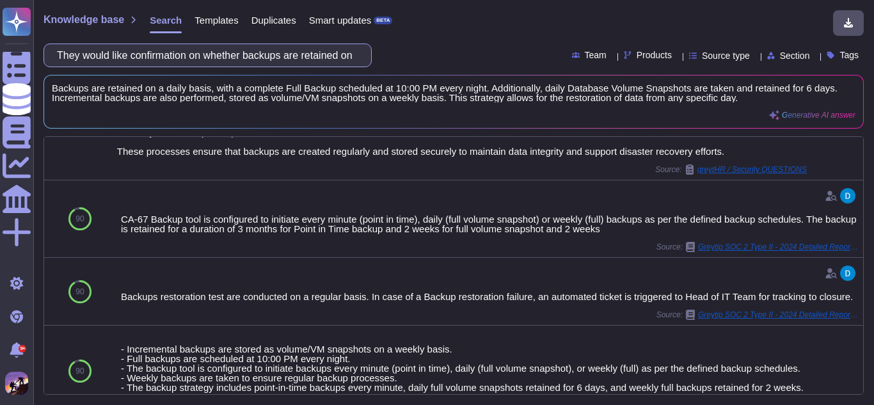
scroll to position [375, 0]
click at [354, 51] on input "They would like confirmation on whether backups are retained on a daily basis o…" at bounding box center [205, 55] width 308 height 22
click at [351, 53] on input "They would like confirmation on whether backups are retained on a daily basis o…" at bounding box center [205, 55] width 308 height 22
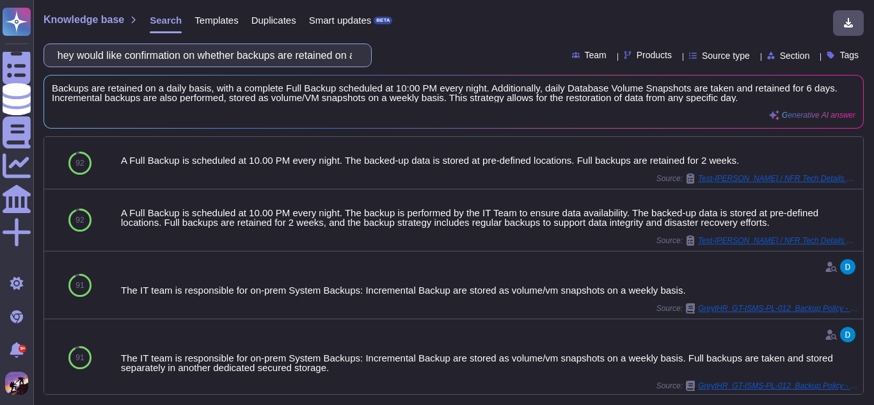
type input "They would like confirmation on whether backups are retainedA on a daily basis …"
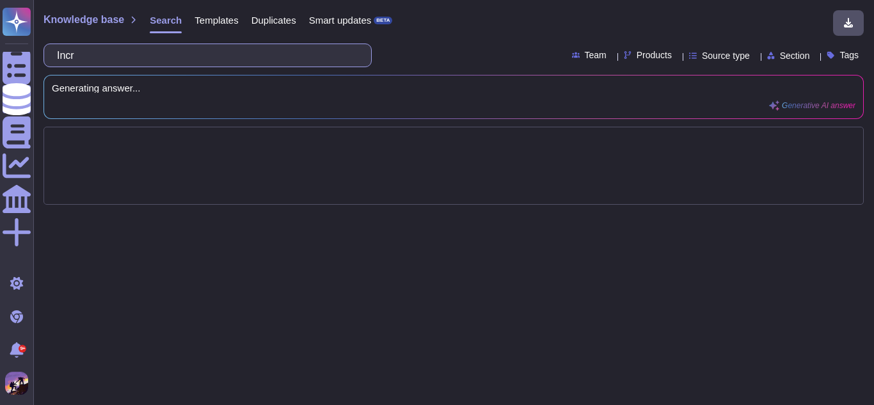
type input "In"
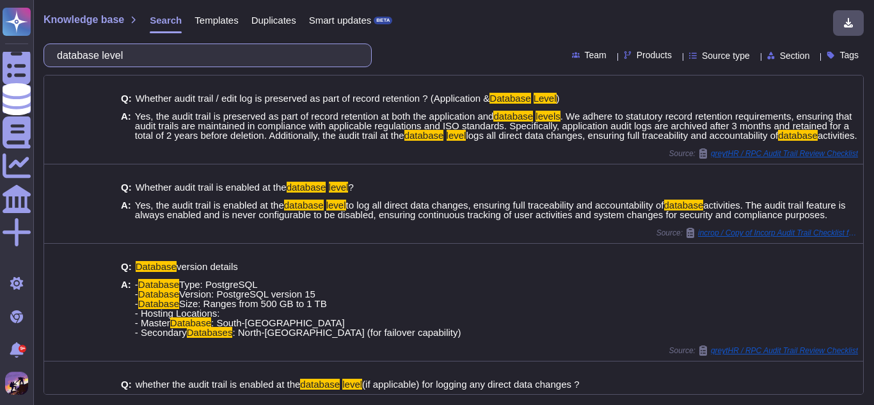
click at [70, 59] on input "database level" at bounding box center [205, 55] width 308 height 22
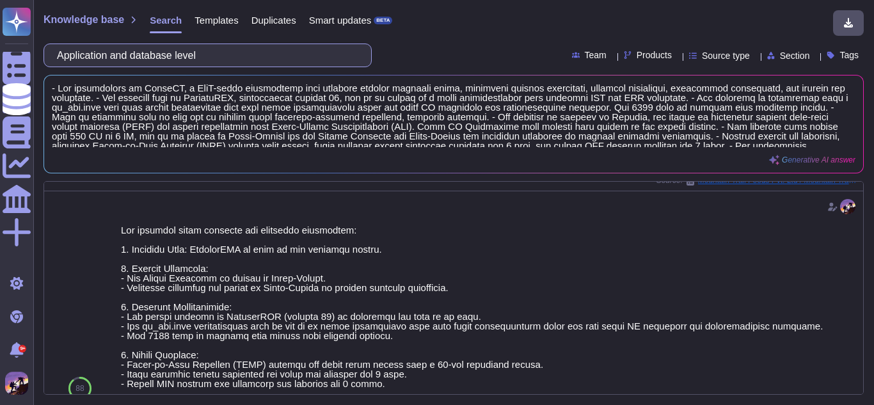
scroll to position [798, 0]
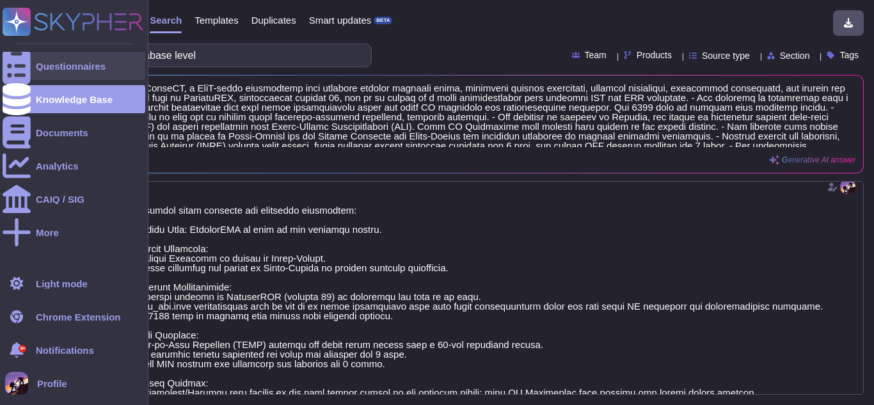
type input "Application and database level"
click at [29, 76] on div at bounding box center [17, 66] width 28 height 28
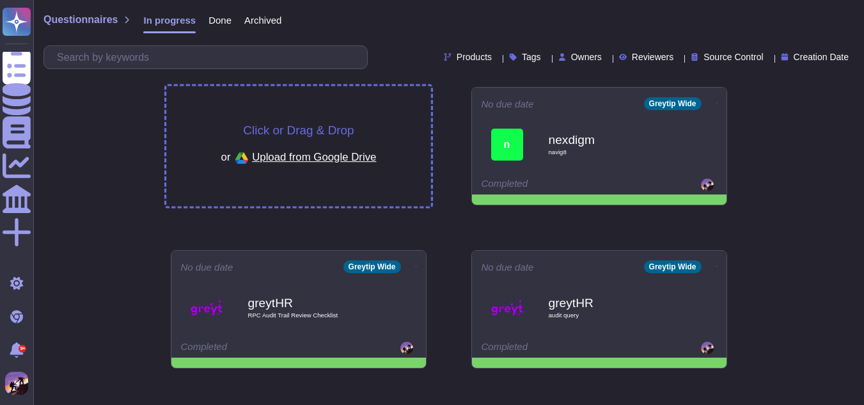
click at [270, 95] on div "Click or Drag & Drop or Upload from Google Drive" at bounding box center [298, 146] width 265 height 120
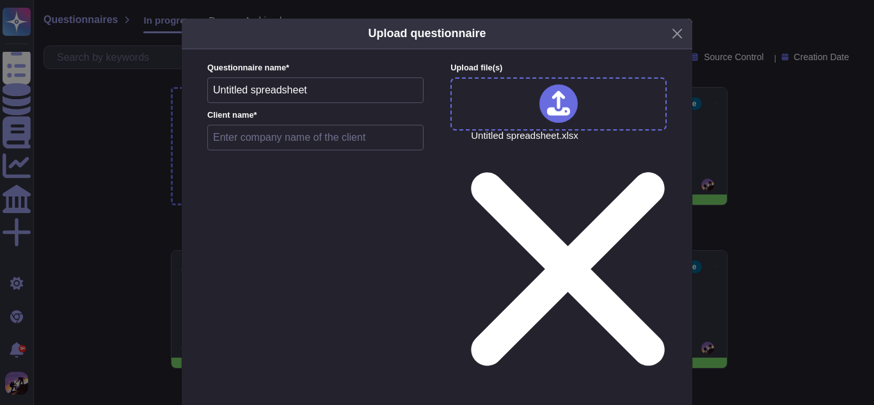
click at [407, 137] on input "text" at bounding box center [315, 138] width 216 height 26
type input "bearingpoint"
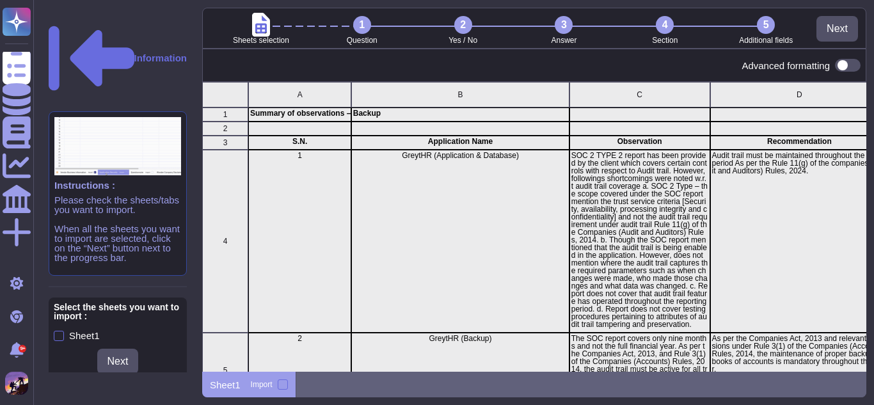
scroll to position [280, 654]
click at [281, 379] on div at bounding box center [283, 384] width 10 height 10
click at [0, 0] on input "Import" at bounding box center [0, 0] width 0 height 0
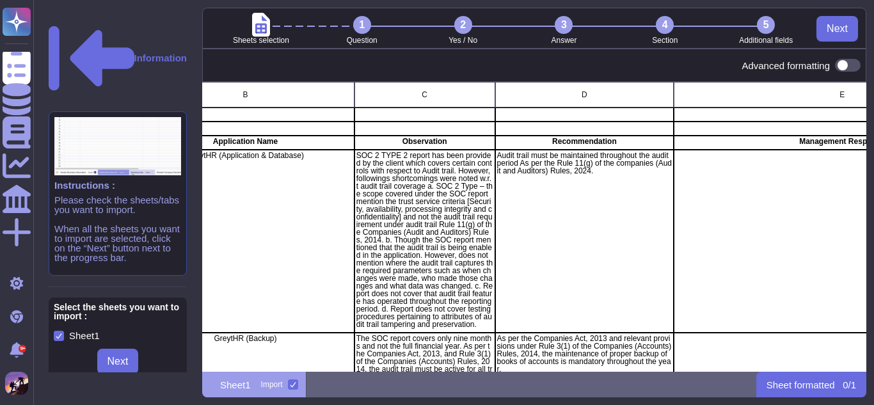
scroll to position [0, 216]
click at [842, 67] on span at bounding box center [848, 65] width 26 height 13
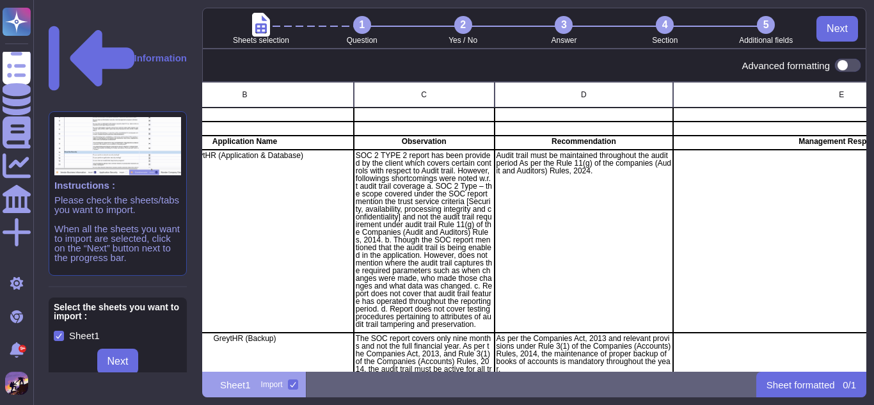
click at [830, 65] on input "checkbox" at bounding box center [830, 65] width 0 height 0
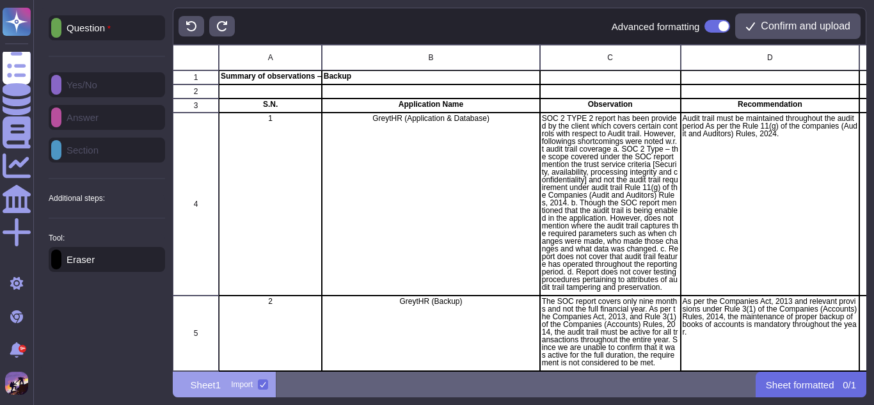
scroll to position [317, 684]
click at [83, 116] on div "Question Yes/No Answer Section Additional steps: Sub-Question Documents Instruc…" at bounding box center [107, 143] width 116 height 256
click at [66, 117] on div "Question Yes/No Answer Section Additional steps: Sub-Question Documents Instruc…" at bounding box center [107, 143] width 116 height 256
click at [106, 31] on p "Question" at bounding box center [85, 28] width 49 height 10
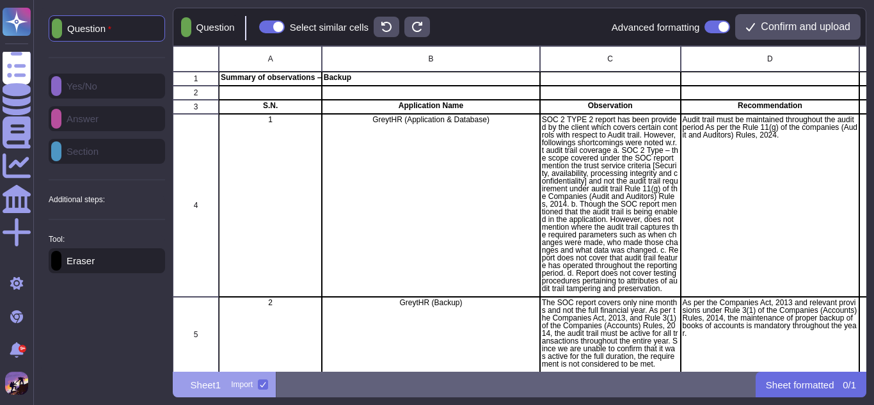
scroll to position [316, 684]
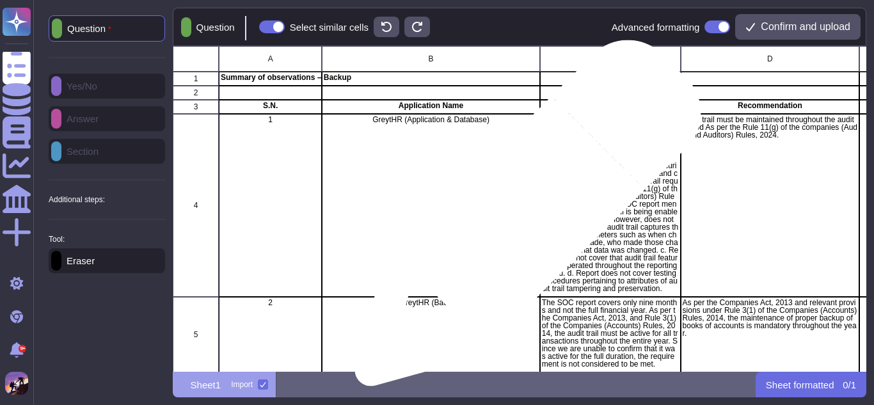
click at [523, 219] on div "GreytHR (Application & Database)" at bounding box center [431, 205] width 218 height 183
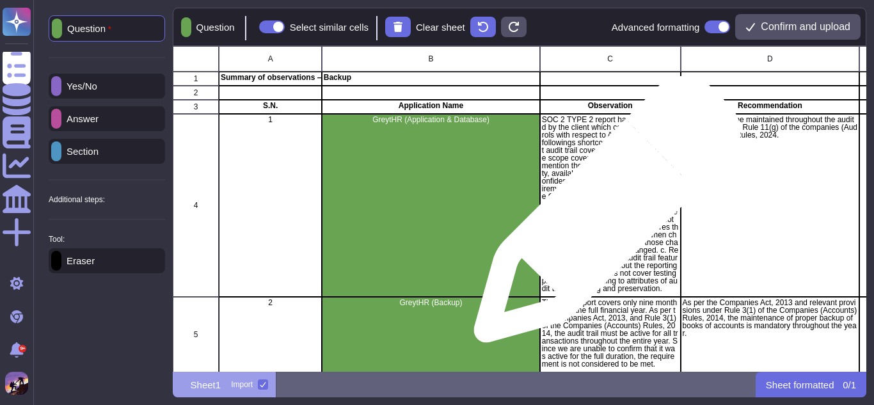
click at [602, 216] on p "SOC 2 TYPE 2 report has been provided by the client which covers certain contro…" at bounding box center [609, 204] width 137 height 177
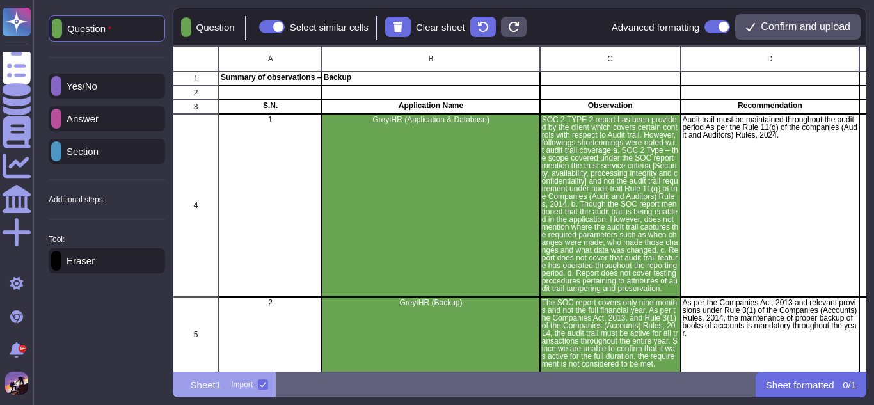
click at [771, 225] on div "Audit trail must be maintained throughout the audit period As per the Rule 11(g…" at bounding box center [769, 205] width 179 height 183
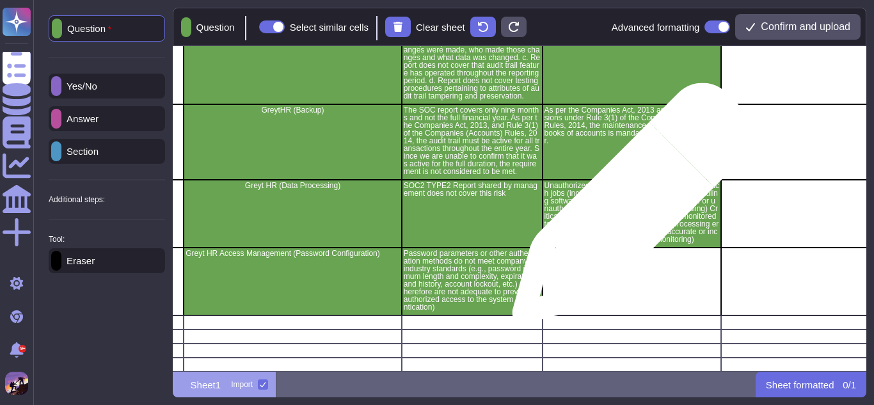
scroll to position [193, 138]
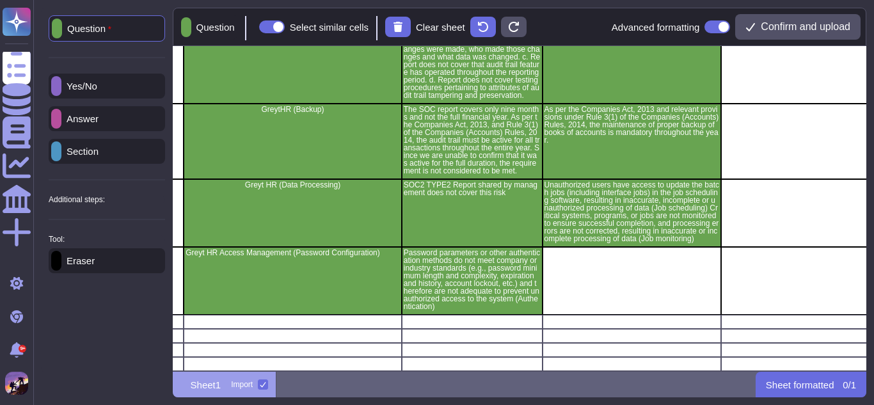
click at [100, 125] on div "Answer" at bounding box center [107, 118] width 116 height 25
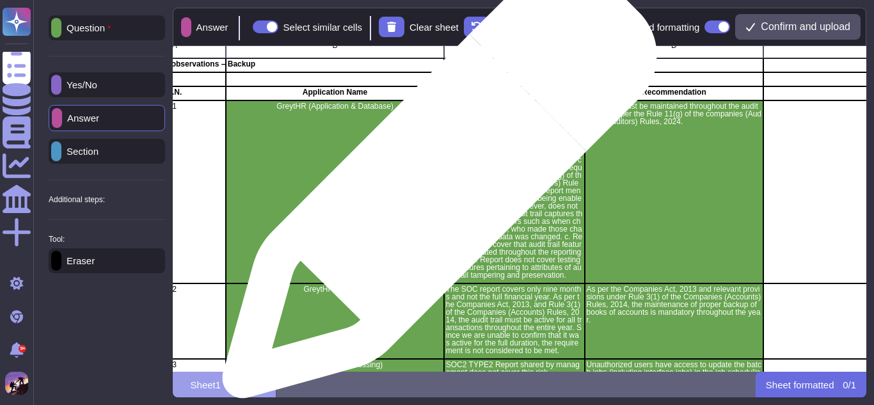
scroll to position [0, 90]
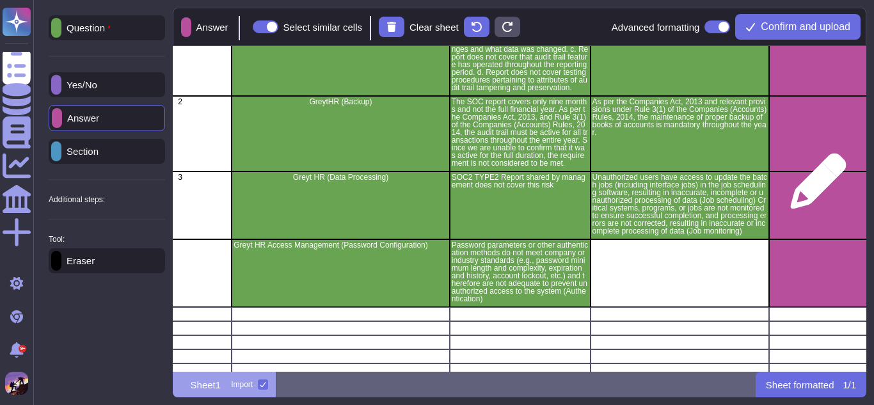
scroll to position [201, 90]
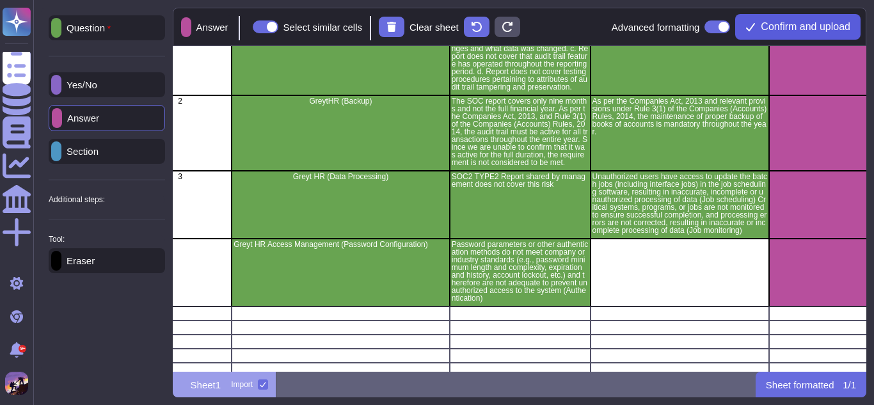
click at [769, 18] on button "Confirm and upload" at bounding box center [797, 27] width 125 height 26
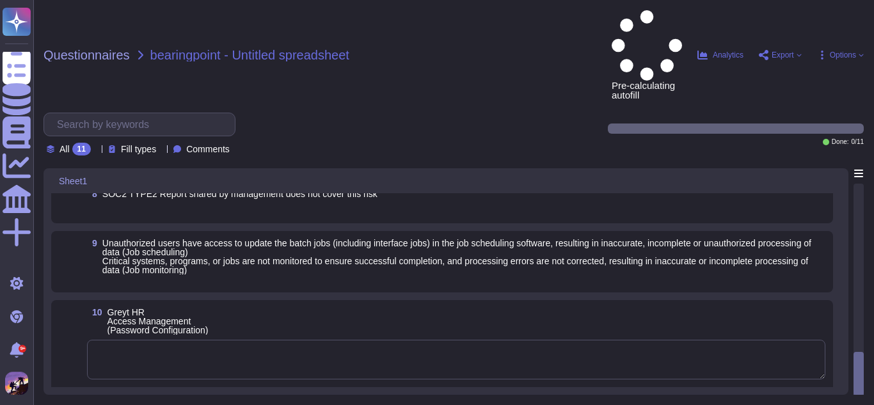
scroll to position [563, 0]
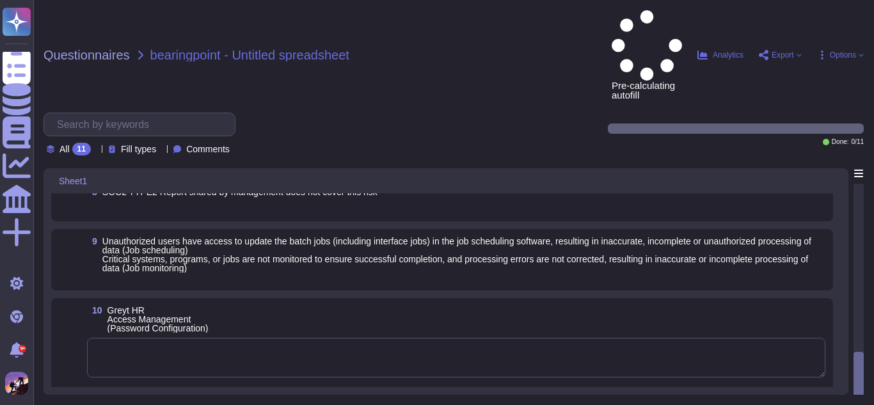
click at [841, 17] on div "Pre-calculating autofill Analytics Export Options" at bounding box center [737, 55] width 252 height 90
click at [838, 51] on span "Options" at bounding box center [843, 55] width 26 height 8
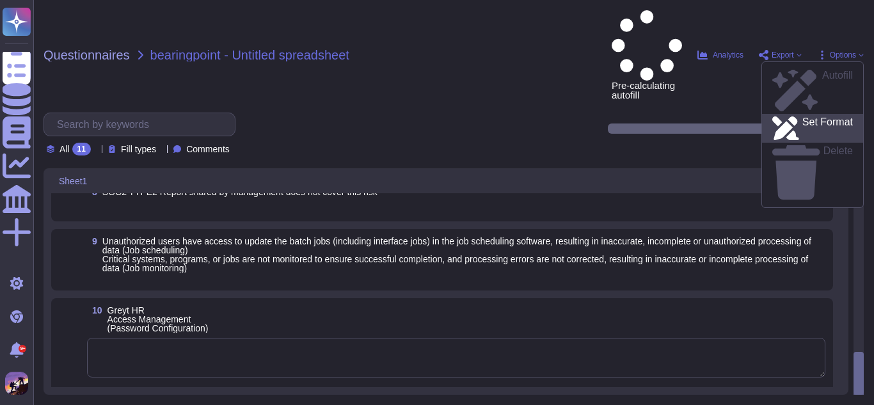
click at [802, 117] on p "Set Format" at bounding box center [827, 128] width 51 height 23
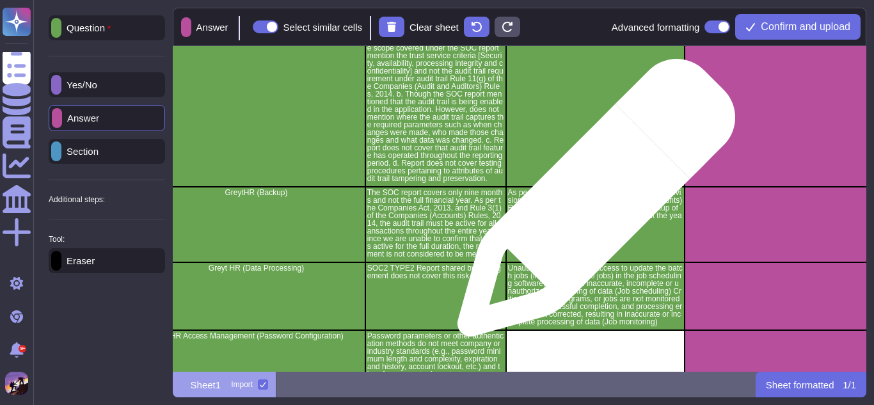
scroll to position [118, 175]
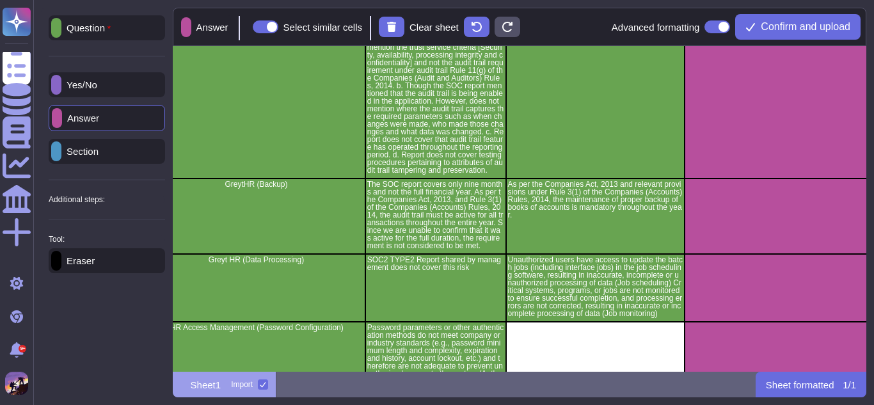
click at [118, 257] on div "Eraser" at bounding box center [107, 260] width 116 height 25
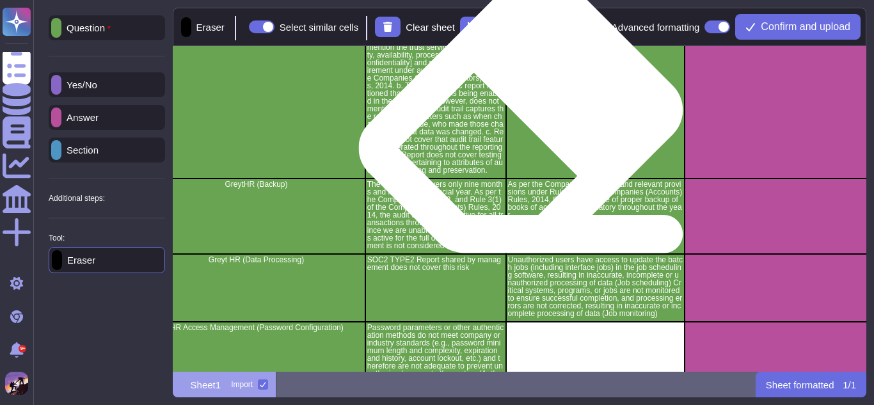
click at [525, 126] on div "Audit trail must be maintained throughout the audit period As per the Rule 11(g…" at bounding box center [594, 87] width 179 height 183
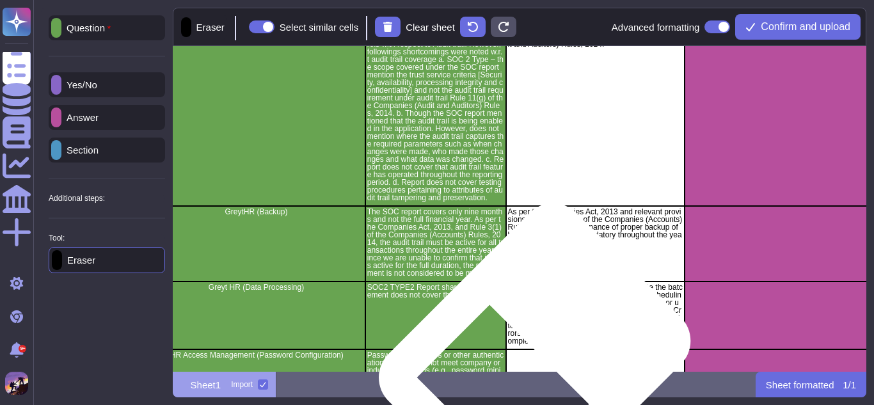
scroll to position [90, 175]
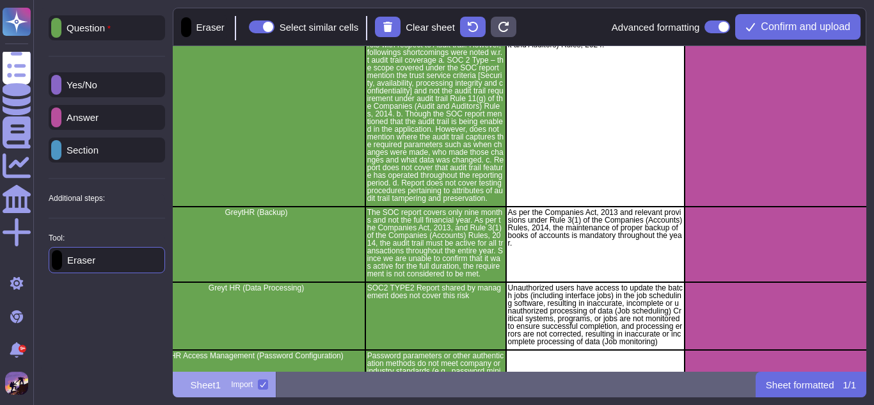
click at [99, 152] on p "Section" at bounding box center [79, 150] width 37 height 10
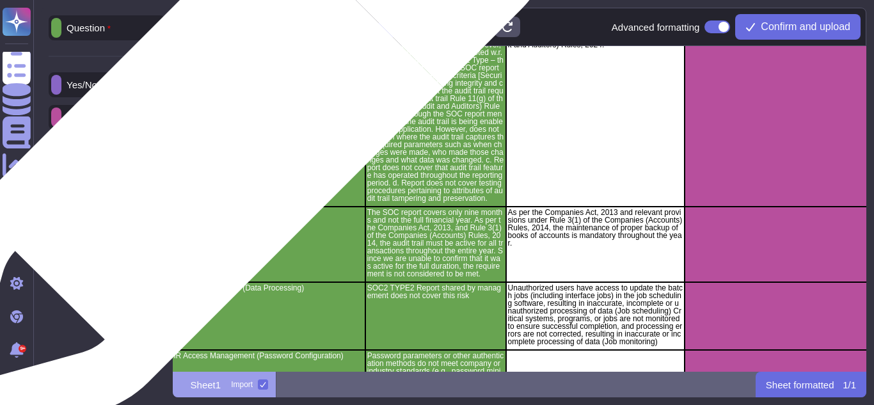
click at [218, 138] on div "GreytHR (Application & Database)" at bounding box center [256, 115] width 218 height 183
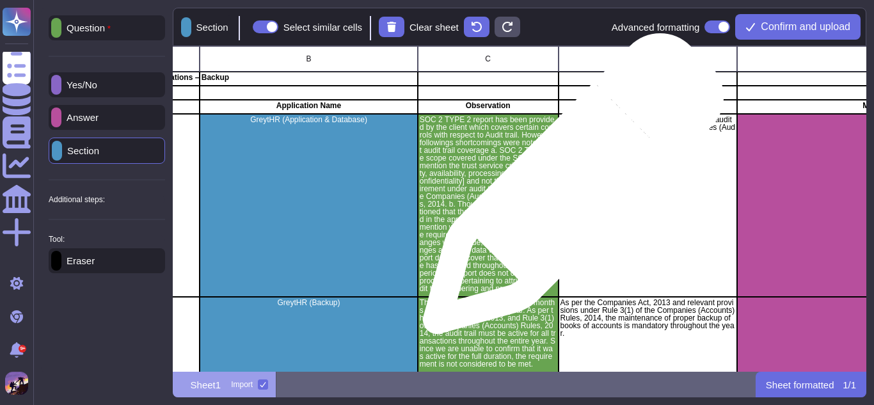
scroll to position [0, 121]
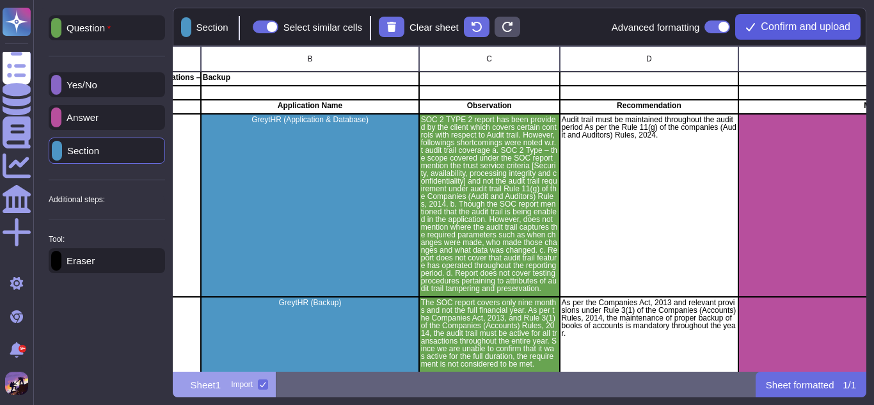
click at [784, 33] on button "Confirm and upload" at bounding box center [797, 27] width 125 height 26
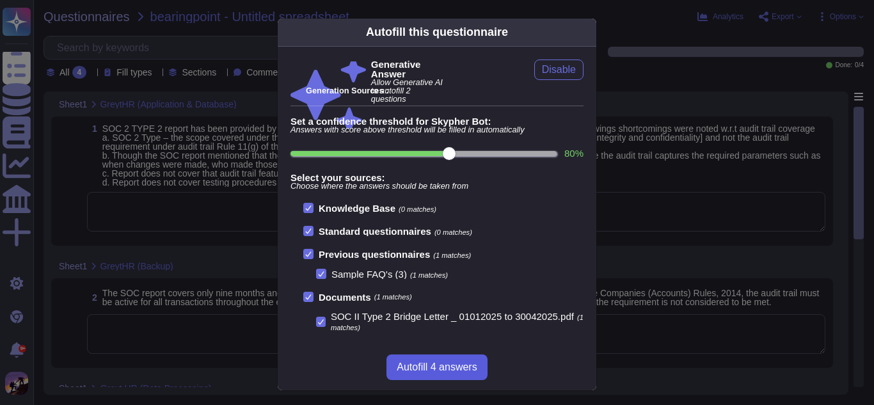
click at [430, 373] on button "Autofill 4 answers" at bounding box center [436, 367] width 100 height 26
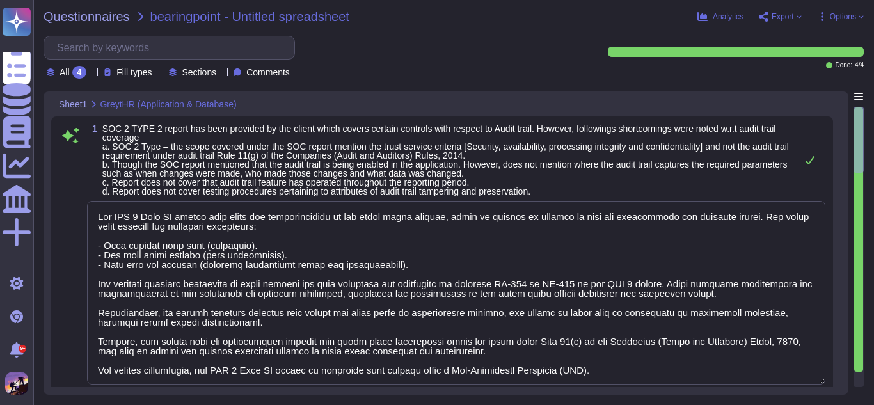
type textarea "The SOC 2 Type II report does cover the implementation of the audit trail featu…"
type textarea "The objective of this letter is to provide the users of our reports with an upd…"
type textarea "Article 97: Commission reports Article is comprehensible"
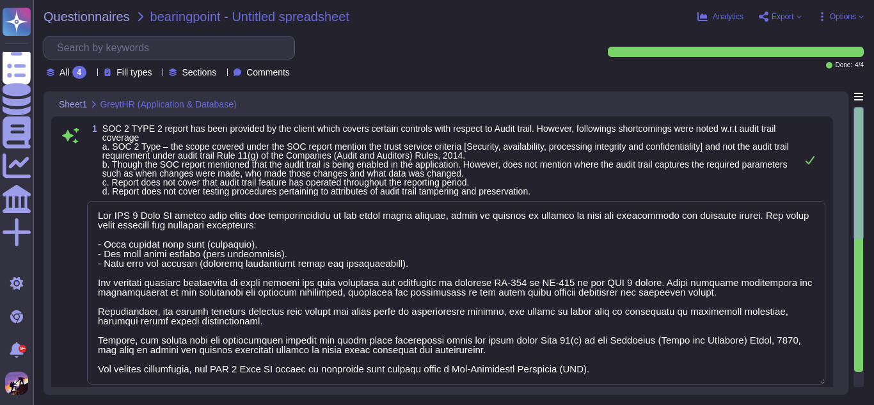
type textarea "Our password policy is designed to meet and exceed industry standards for authe…"
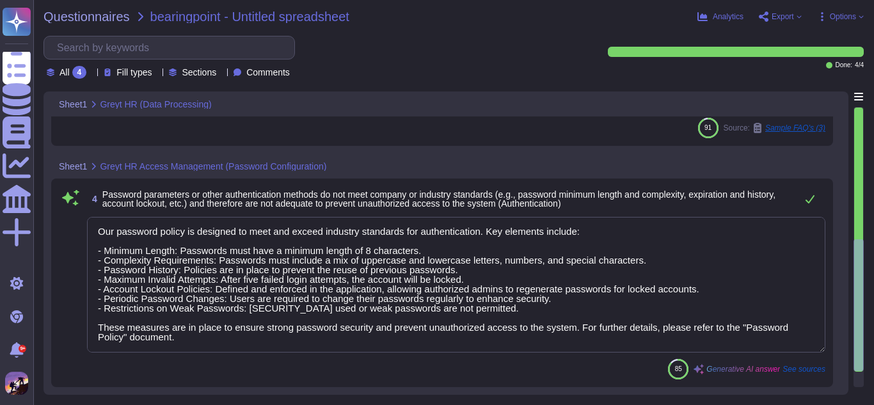
click at [650, 295] on textarea "Our password policy is designed to meet and exceed industry standards for authe…" at bounding box center [456, 285] width 738 height 136
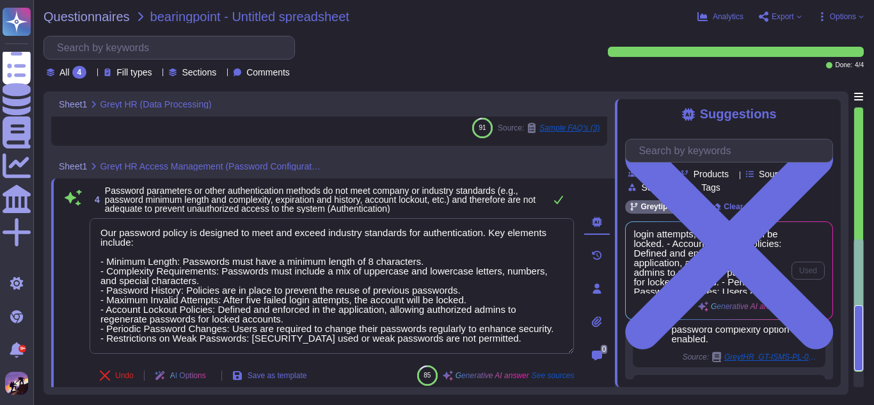
scroll to position [59, 0]
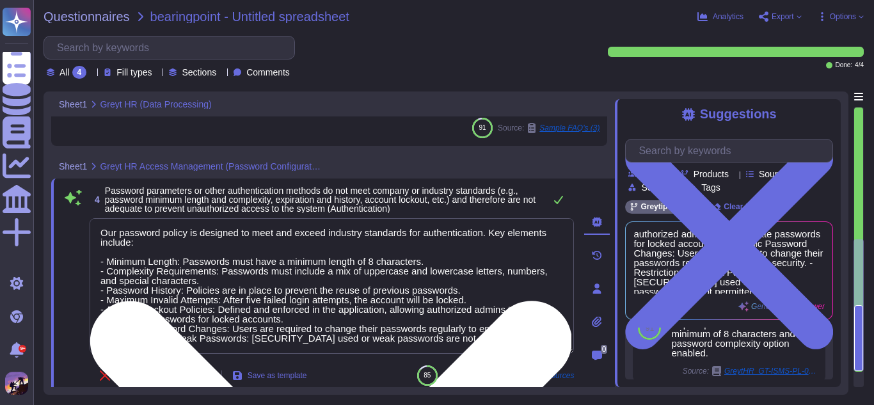
drag, startPoint x: 106, startPoint y: 233, endPoint x: 225, endPoint y: 252, distance: 119.9
click at [225, 252] on textarea "Our password policy is designed to meet and exceed industry standards for authe…" at bounding box center [332, 286] width 484 height 136
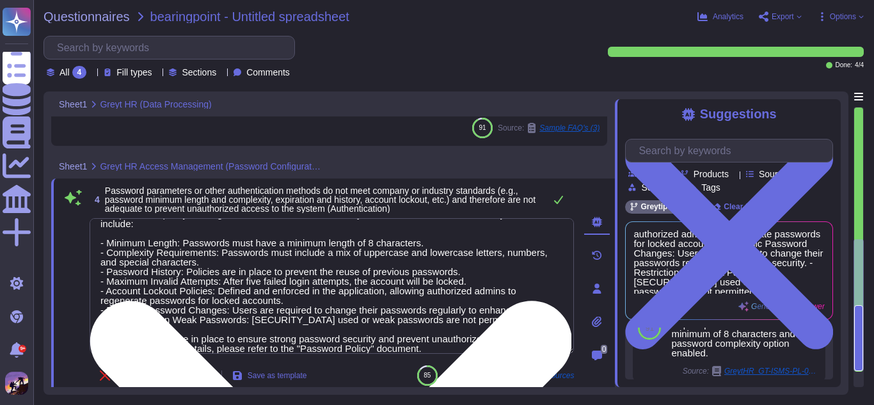
scroll to position [30, 0]
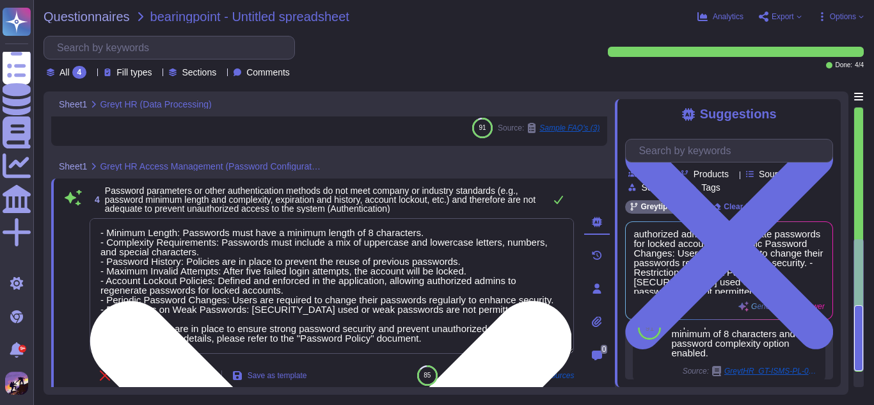
drag, startPoint x: 102, startPoint y: 233, endPoint x: 473, endPoint y: 348, distance: 387.6
click at [473, 348] on textarea "Our password policy is designed to meet and exceed industry standards for authe…" at bounding box center [332, 286] width 484 height 136
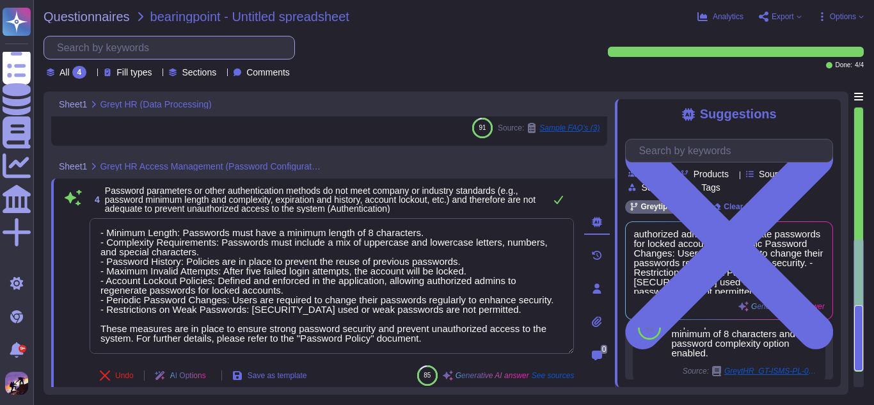
click at [200, 48] on input "text" at bounding box center [173, 47] width 244 height 22
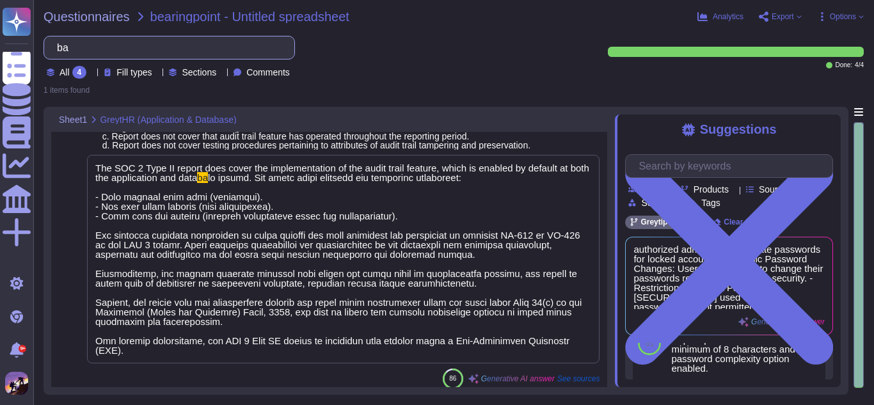
scroll to position [0, 0]
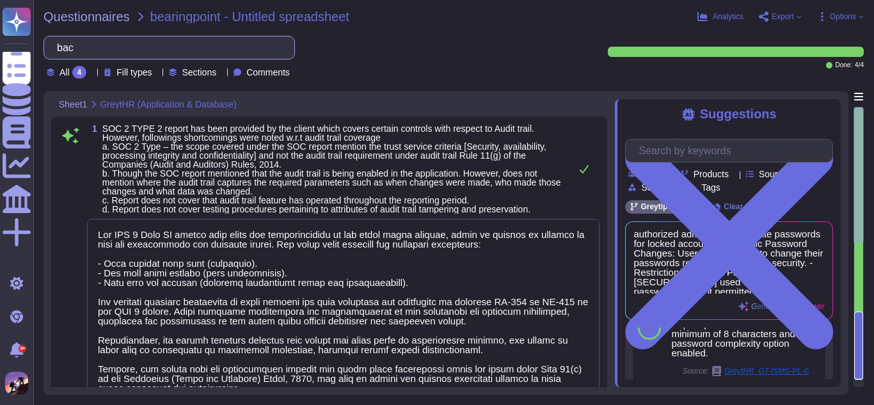
type input "b"
type textarea "The SOC 2 Type II report does cover the implementation of the audit trail featu…"
type textarea "The objective of this letter is to provide the users of our reports with an upd…"
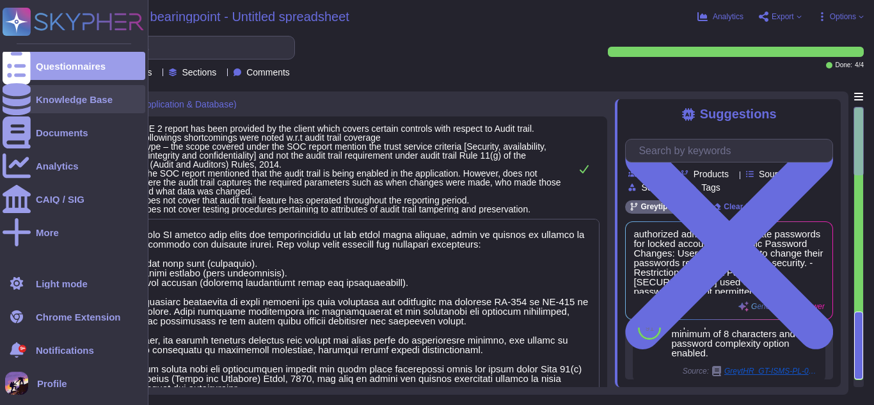
click at [61, 107] on div "Knowledge Base" at bounding box center [74, 99] width 143 height 28
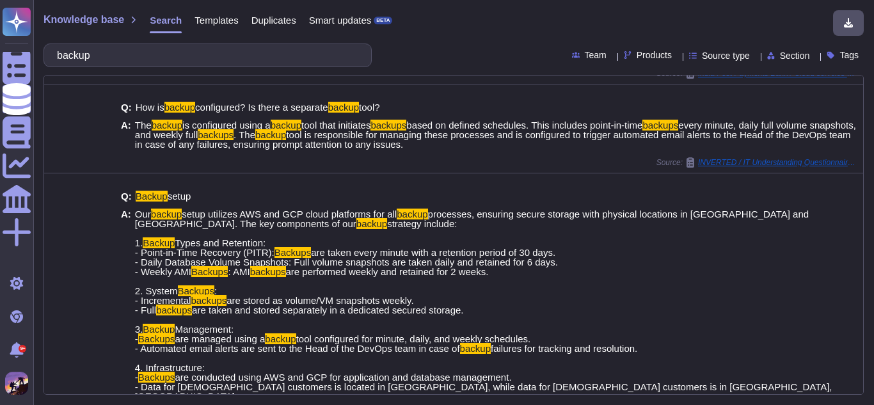
scroll to position [832, 0]
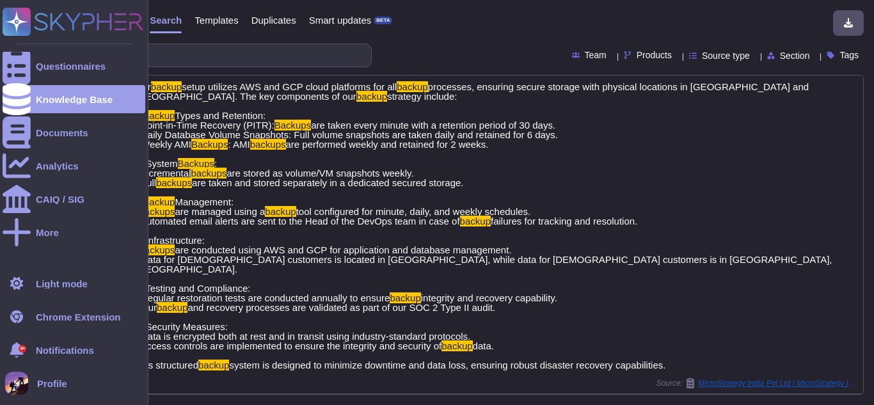
type input "backup"
click at [90, 73] on div "Questionnaires" at bounding box center [74, 66] width 143 height 28
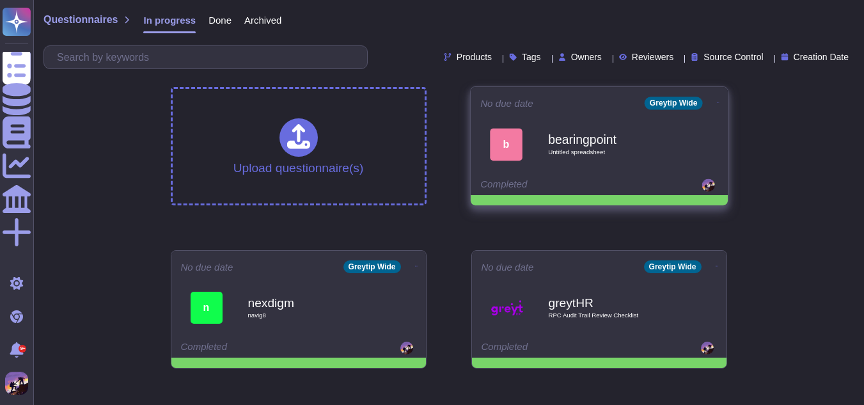
click at [537, 138] on span "b bearingpoint Untitled spreadsheet" at bounding box center [599, 144] width 238 height 52
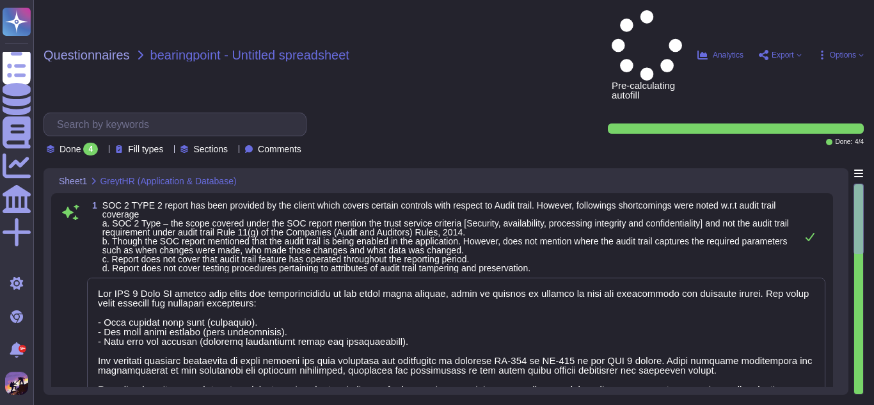
type textarea "The SOC 2 Type II report does cover the implementation of the audit trail featu…"
type textarea "The objective of this letter is to provide the users of our reports with an upd…"
type textarea "Article 97: Commission reports Article is comprehensible"
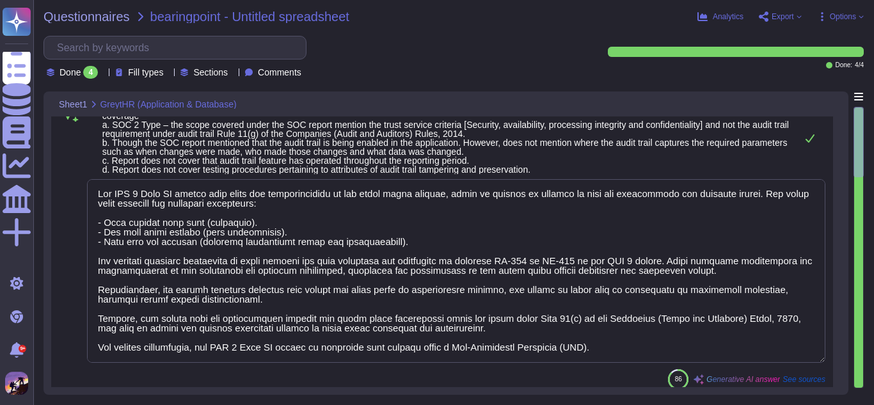
scroll to position [22, 0]
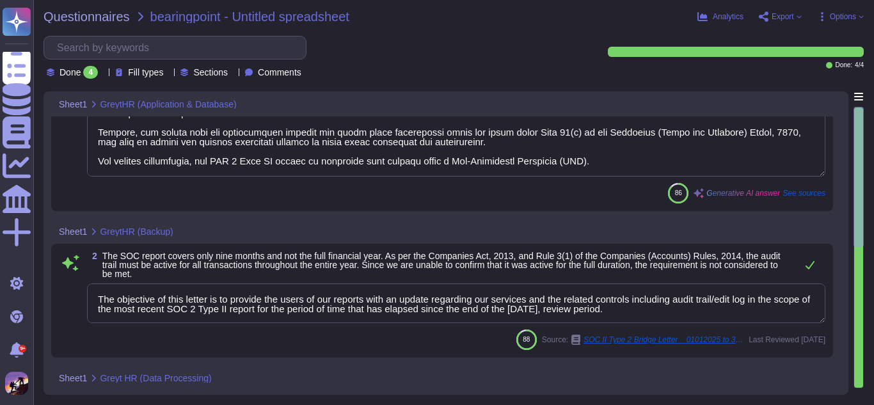
type textarea "Our password policy is designed to meet and exceed industry standards for authe…"
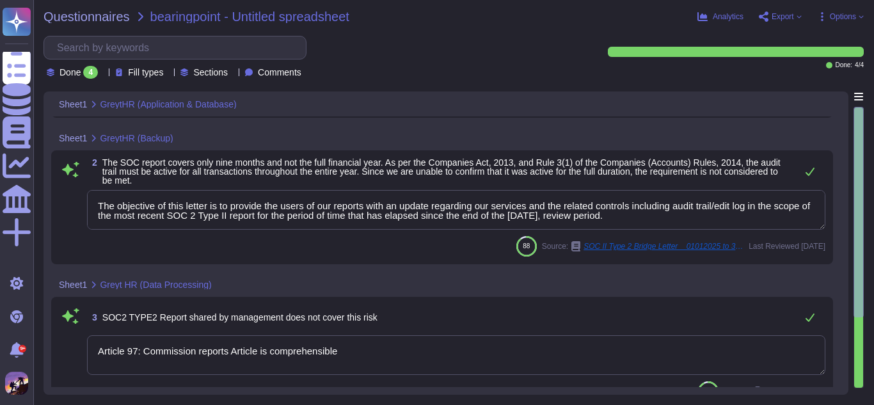
scroll to position [302, 0]
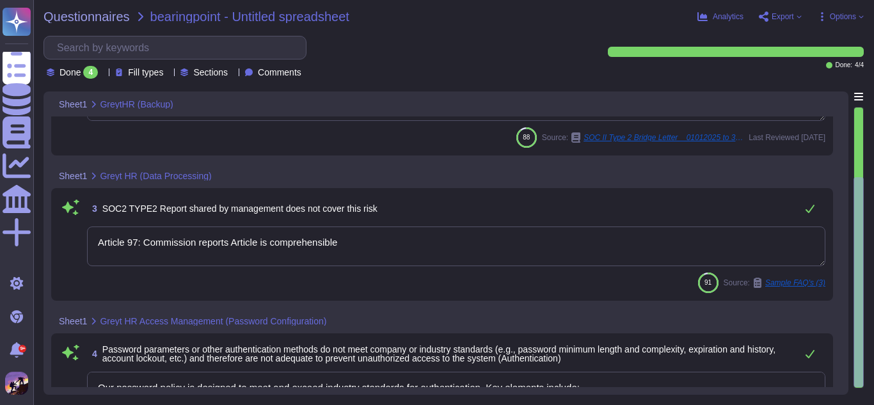
type textarea "The objective of this letter is to provide the users of our reports with an upd…"
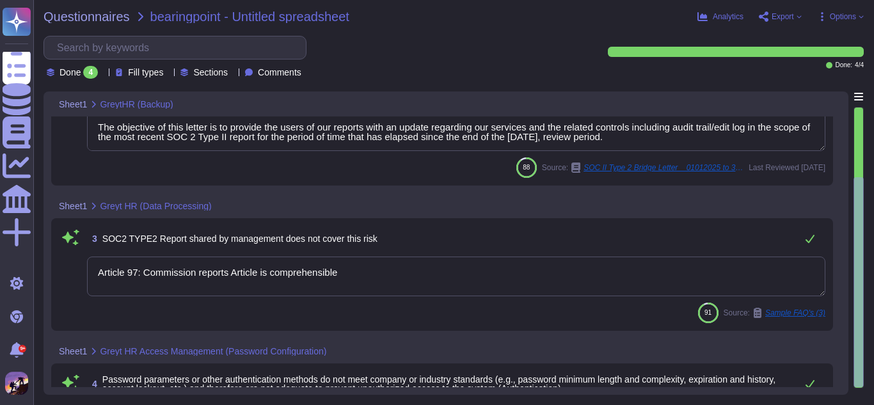
scroll to position [372, 0]
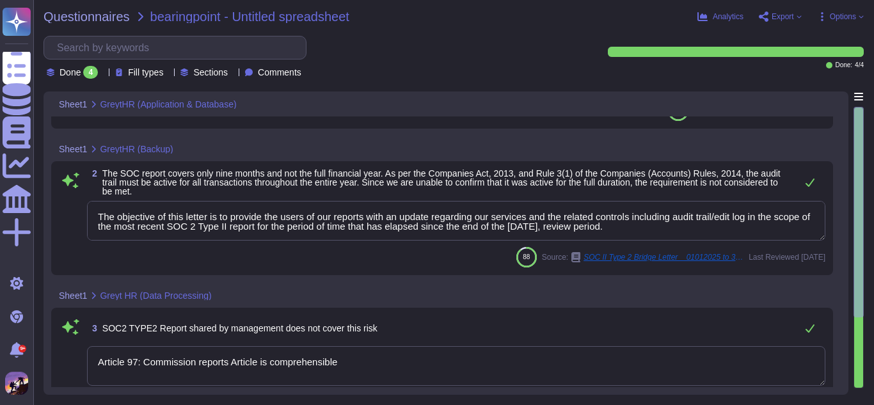
type textarea "The SOC 2 Type II report does cover the implementation of the audit trail featu…"
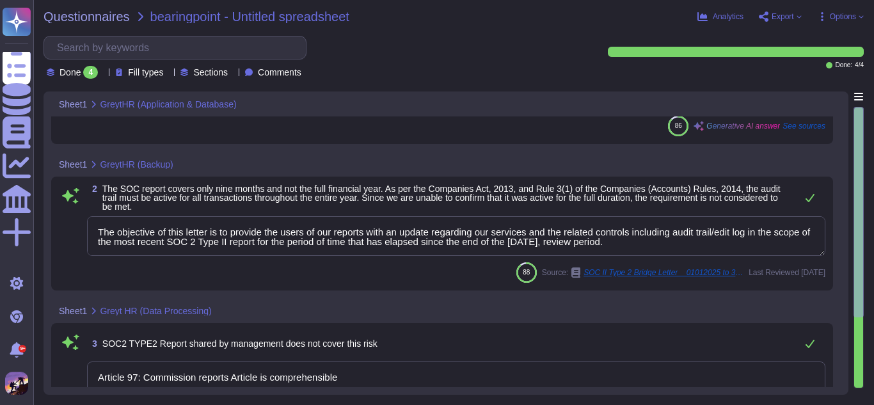
scroll to position [274, 0]
click at [361, 238] on textarea "The objective of this letter is to provide the users of our reports with an upd…" at bounding box center [456, 237] width 738 height 40
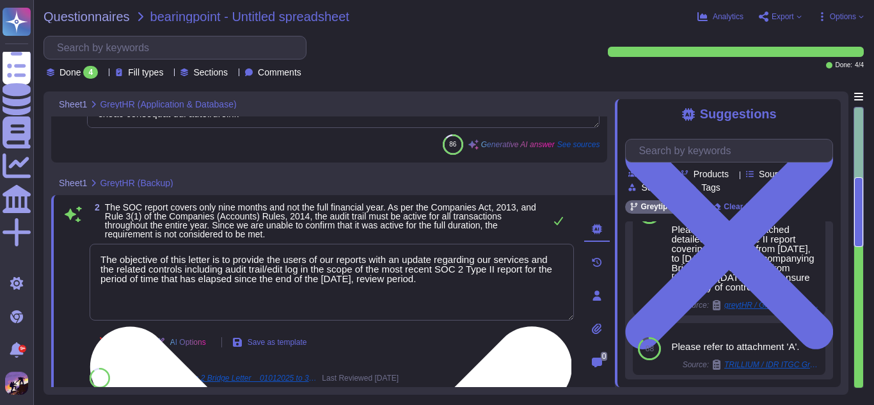
scroll to position [217, 0]
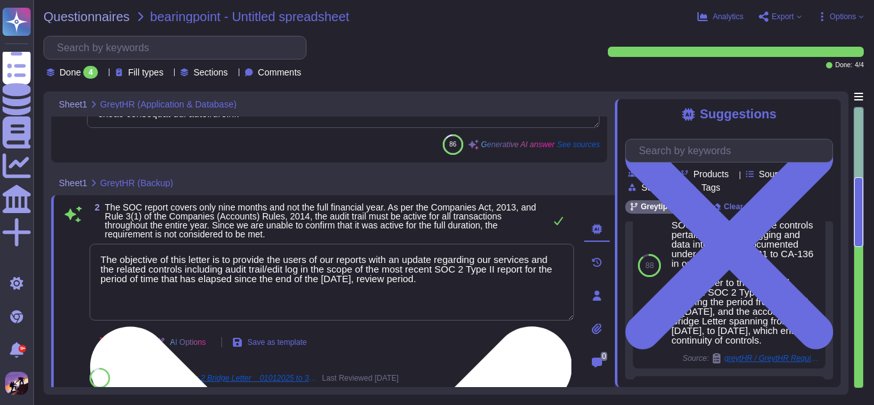
drag, startPoint x: 102, startPoint y: 259, endPoint x: 474, endPoint y: 308, distance: 374.9
click at [474, 308] on textarea "The objective of this letter is to provide the users of our reports with an upd…" at bounding box center [332, 282] width 484 height 77
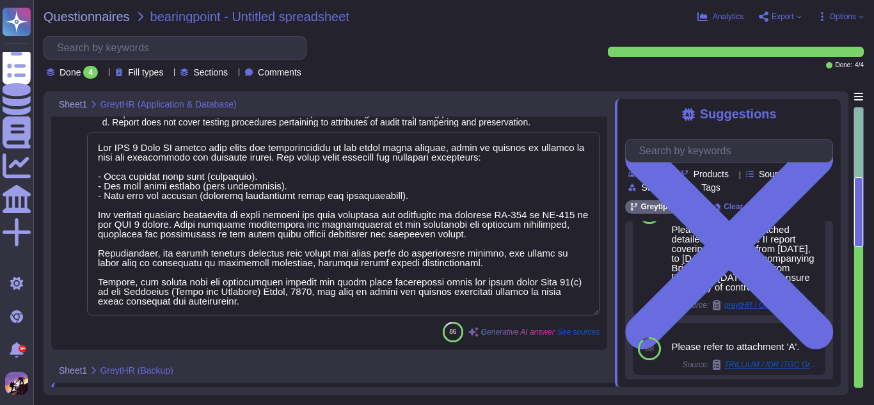
scroll to position [30, 0]
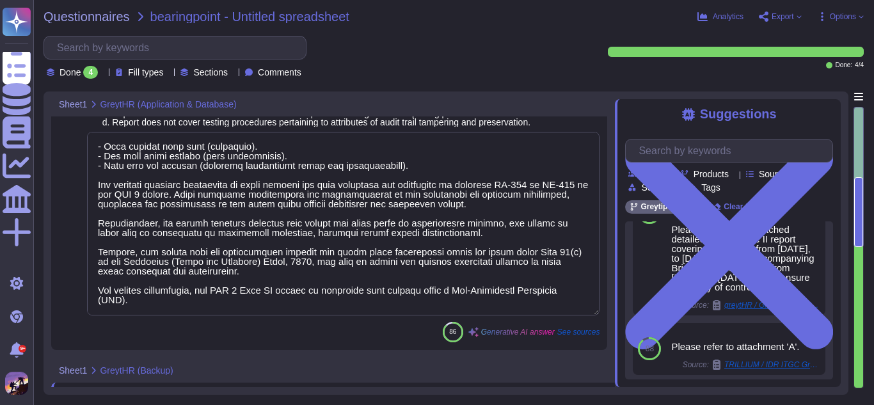
type textarea "Our password policy is designed to meet and exceed industry standards for authe…"
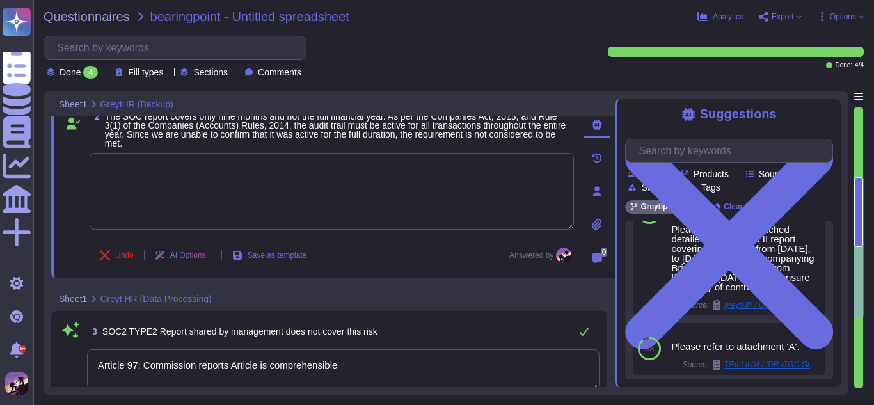
scroll to position [357, 0]
click at [236, 152] on div "2 The SOC report covers only nine months and not the full financial year. As pe…" at bounding box center [317, 192] width 512 height 159
click at [236, 164] on textarea at bounding box center [332, 192] width 484 height 77
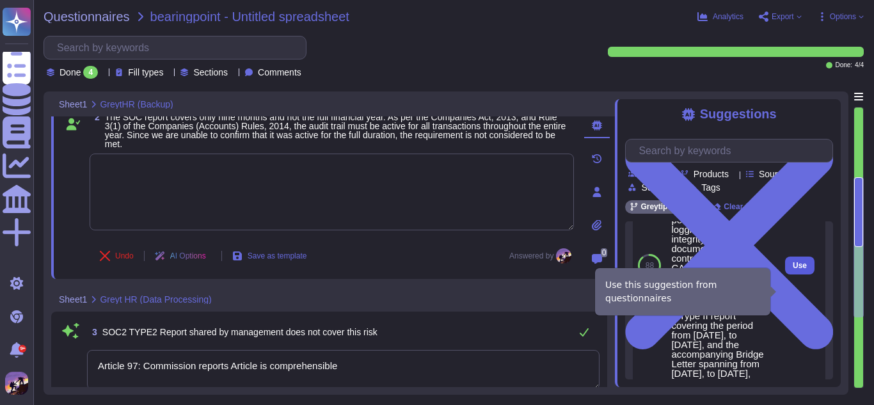
click at [785, 274] on button "Use" at bounding box center [799, 265] width 29 height 18
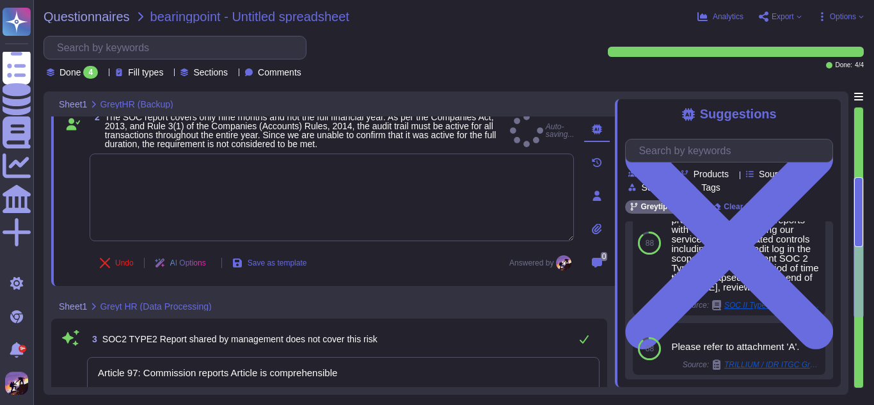
type textarea "We would like to inform you that our SOC 2 Type II auditors have thoroughly ass…"
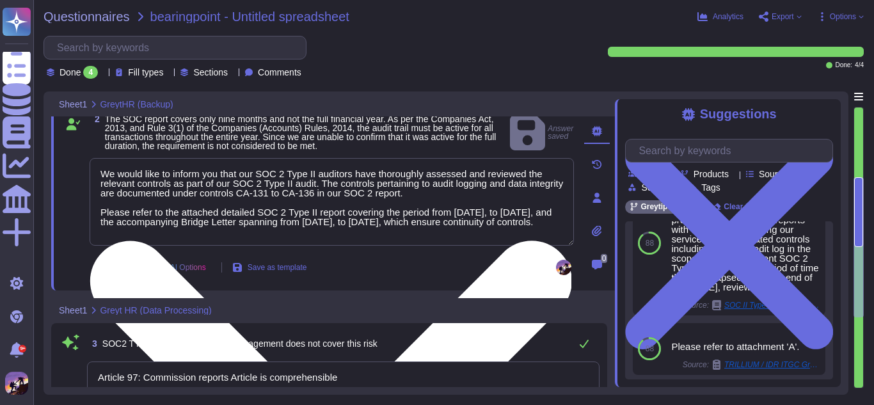
scroll to position [346, 0]
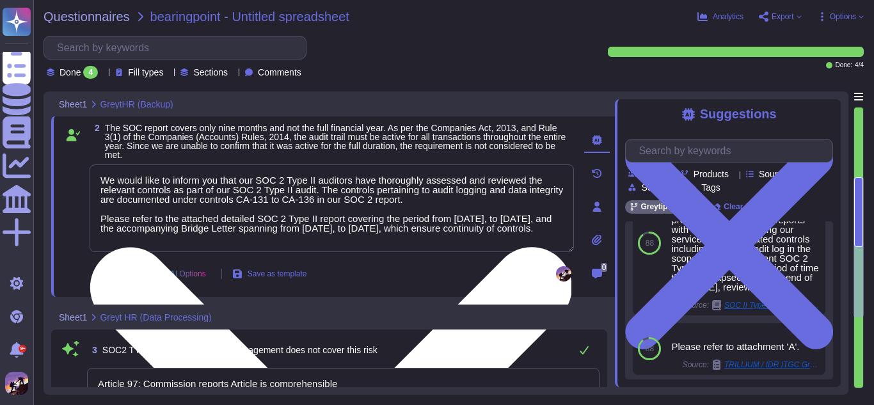
drag, startPoint x: 100, startPoint y: 179, endPoint x: 282, endPoint y: 237, distance: 190.8
click at [282, 237] on textarea "We would like to inform you that our SOC 2 Type II auditors have thoroughly ass…" at bounding box center [332, 208] width 484 height 88
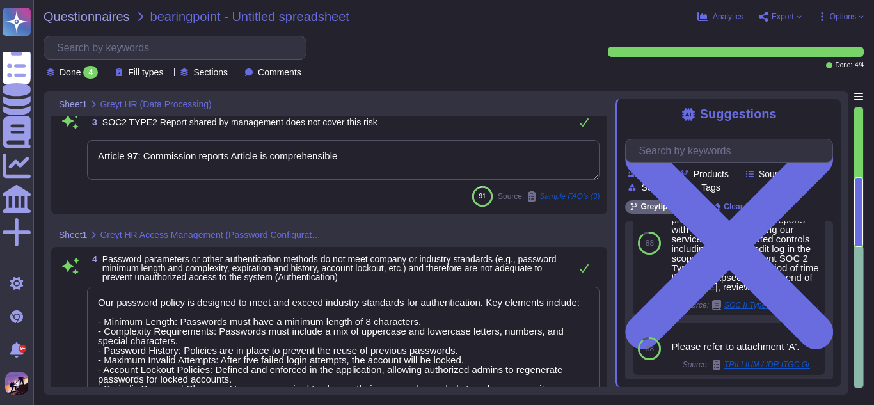
scroll to position [567, 0]
click at [366, 171] on textarea "Article 97: Commission reports Article is comprehensible" at bounding box center [343, 159] width 512 height 40
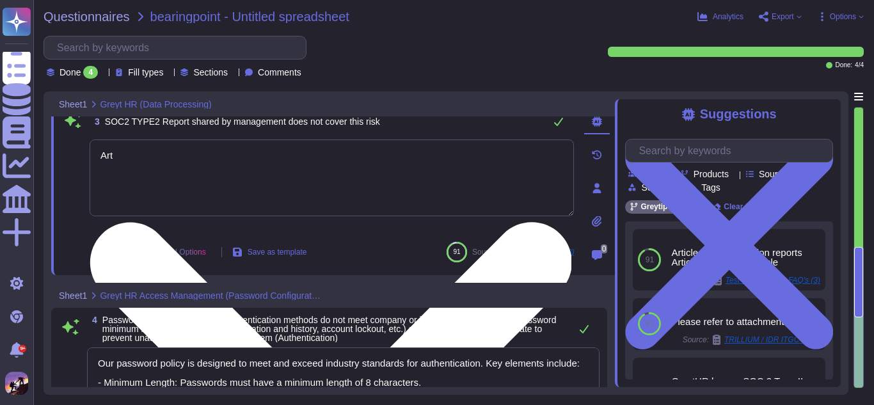
type textarea "A"
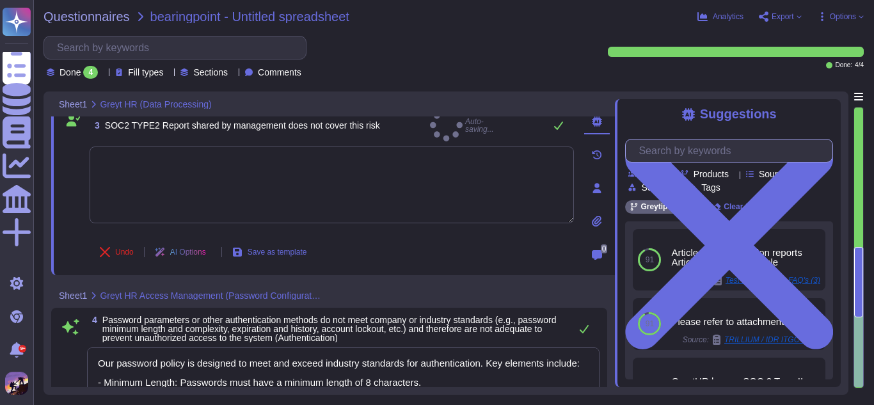
click at [709, 161] on input "text" at bounding box center [732, 150] width 200 height 22
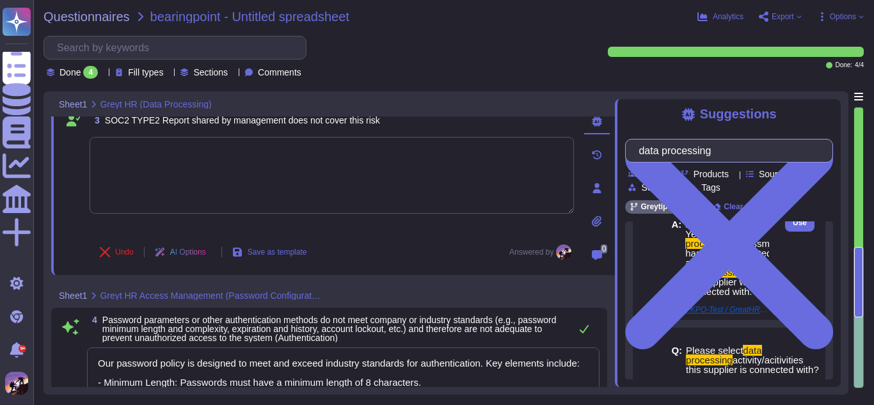
scroll to position [111, 0]
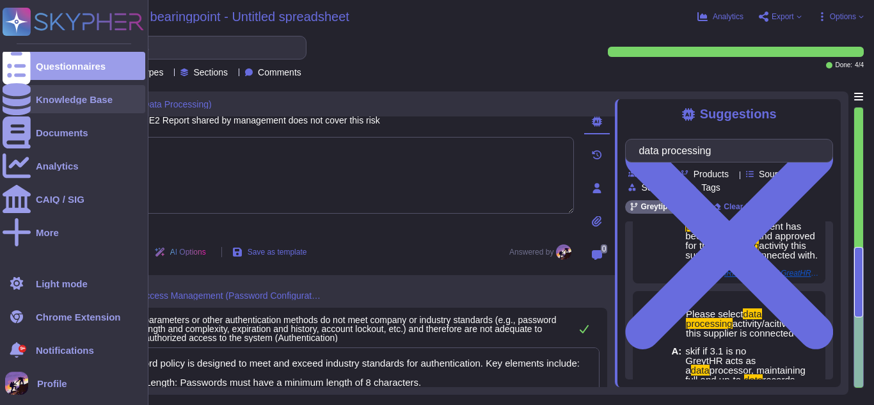
type input "data processing"
click at [48, 109] on div "Knowledge Base" at bounding box center [74, 99] width 143 height 28
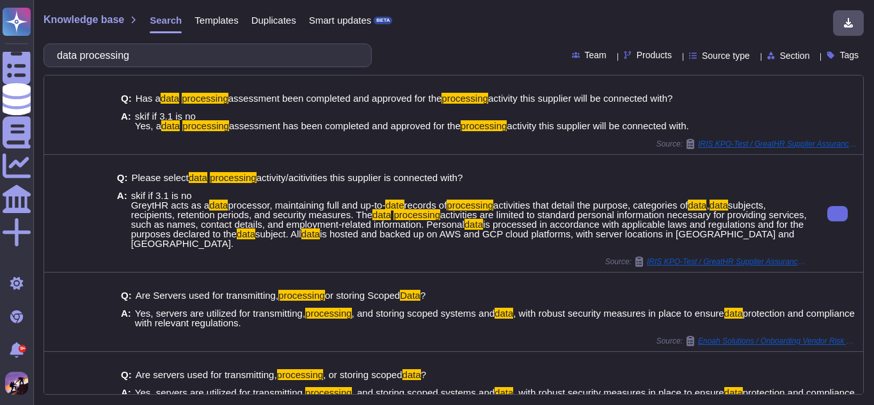
type input "data processing"
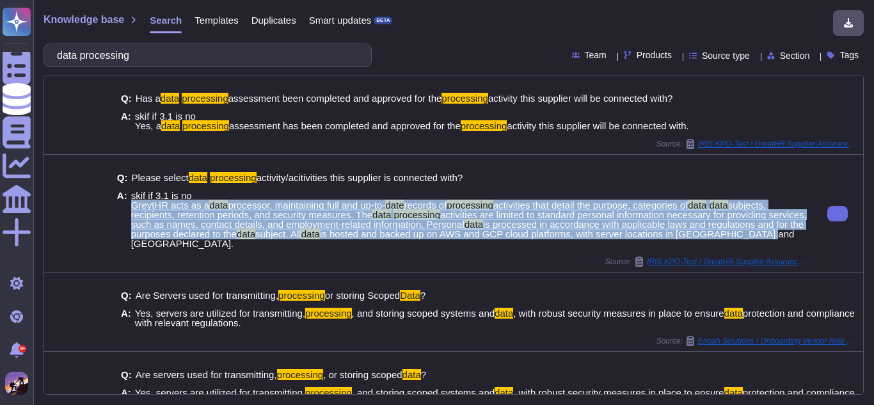
drag, startPoint x: 132, startPoint y: 203, endPoint x: 230, endPoint y: 244, distance: 106.1
click at [230, 244] on span "skif if 3.1 is no GreytHR acts as a data processor, maintaining full and up-to-…" at bounding box center [468, 220] width 675 height 58
copy span "GreytHR acts as a data processor, maintaining full and up-to- date records of p…"
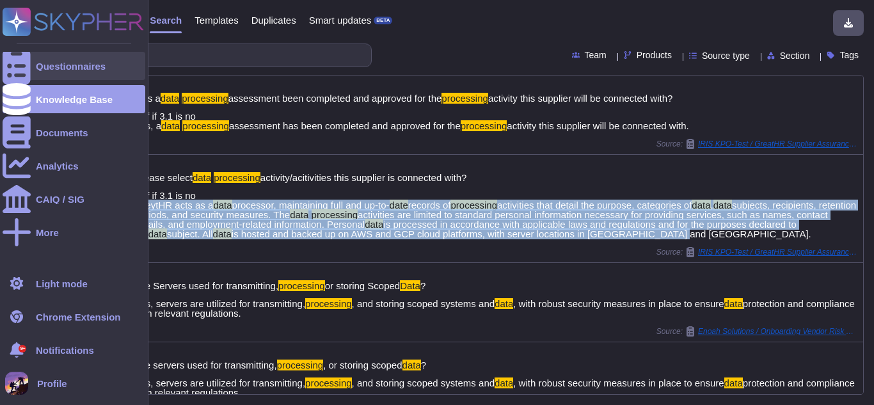
click at [19, 71] on icon at bounding box center [17, 66] width 28 height 38
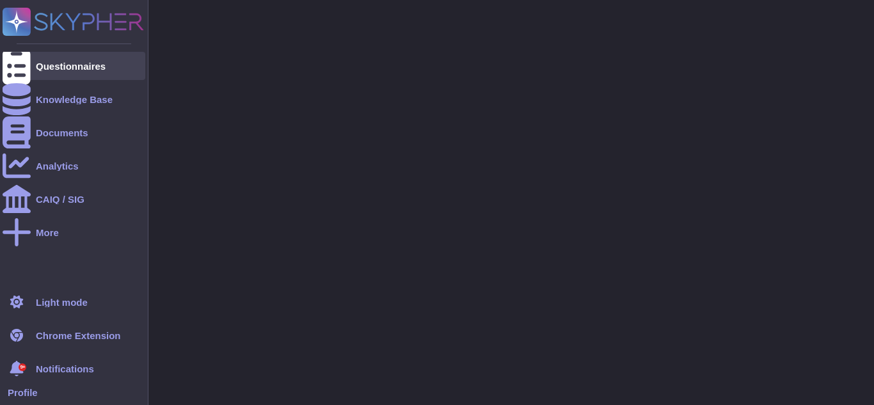
click at [67, 67] on div "Questionnaires" at bounding box center [71, 66] width 70 height 10
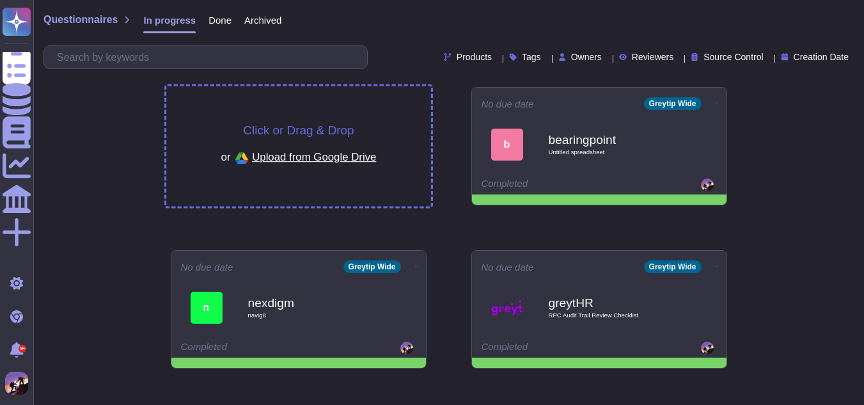
click at [212, 120] on div "Click or Drag & Drop or Upload from Google Drive" at bounding box center [298, 146] width 265 height 120
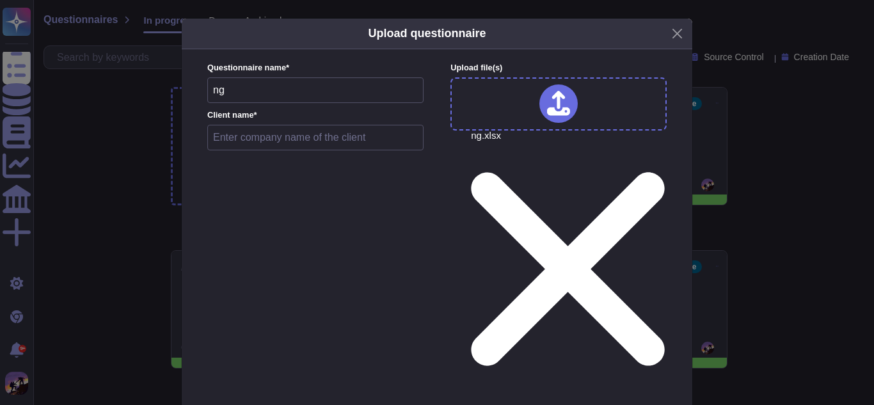
click at [278, 134] on input "text" at bounding box center [315, 138] width 216 height 26
type input "ng"
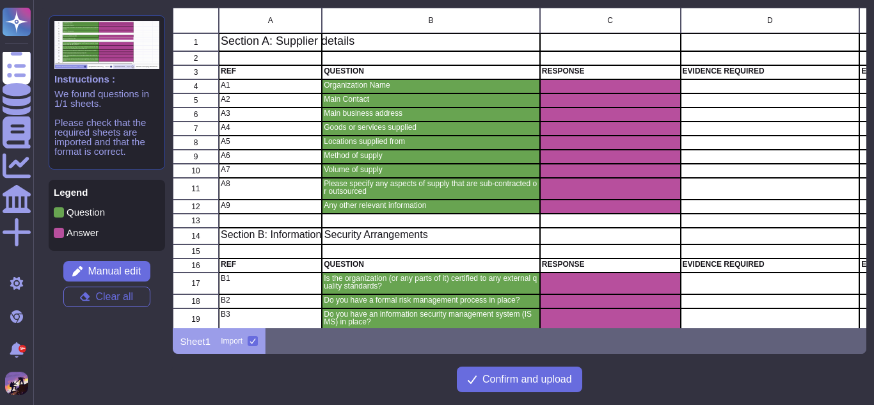
scroll to position [198, 0]
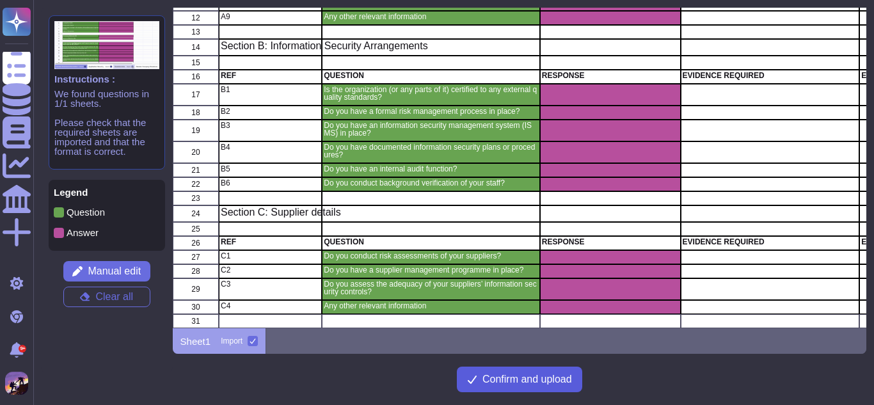
click at [496, 372] on button "Confirm and upload" at bounding box center [519, 380] width 125 height 26
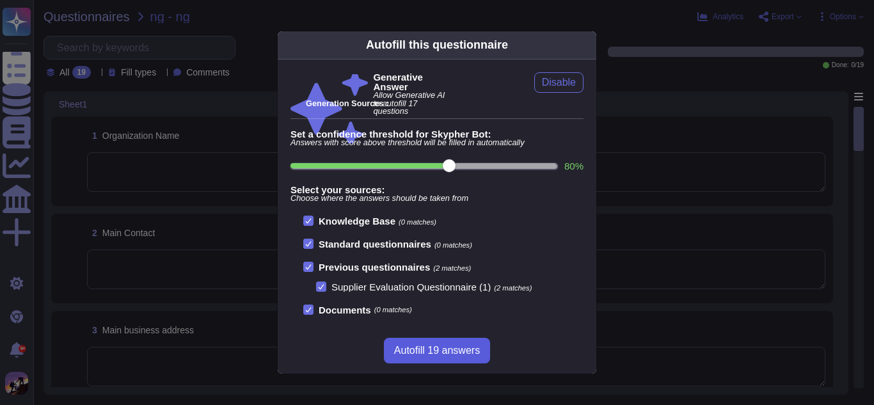
click at [464, 355] on span "Autofill 19 answers" at bounding box center [437, 350] width 86 height 10
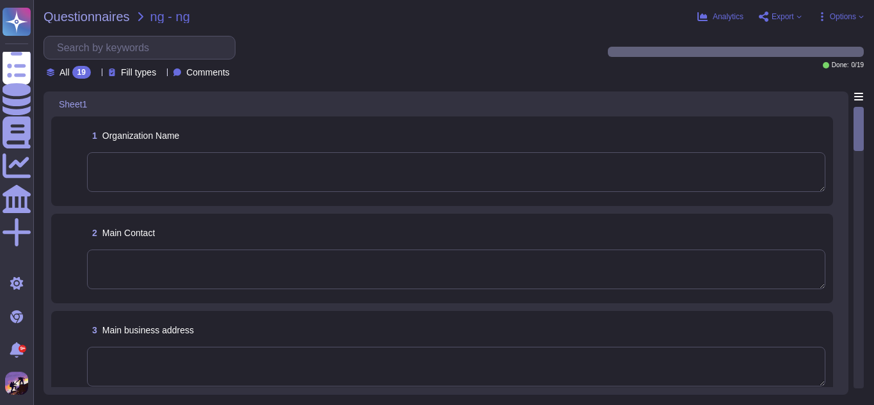
type textarea "Greytip Pvt. Ltd., commonly known as GreytHR."
type textarea "Name: V [PERSON_NAME] Email Address: [PERSON_NAME][EMAIL_ADDRESS][DOMAIN_NAME]"
type textarea "Grape Garden, [STREET_ADDRESS]."
type textarea "GreytHR supplies cloud-based HR and payroll management software, which includes…"
type textarea "GreytHR serves clients across various locations in [GEOGRAPHIC_DATA], including…"
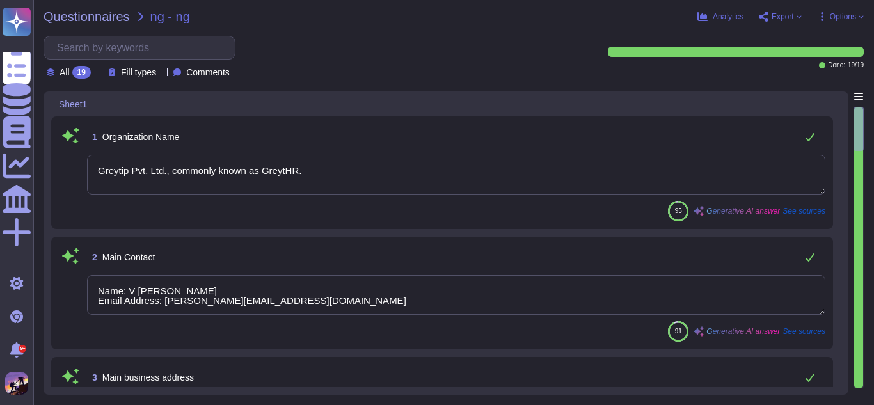
scroll to position [189, 0]
type textarea "The third-party service providers, AWS (Amazon Web Services) and GCP (Google Cl…"
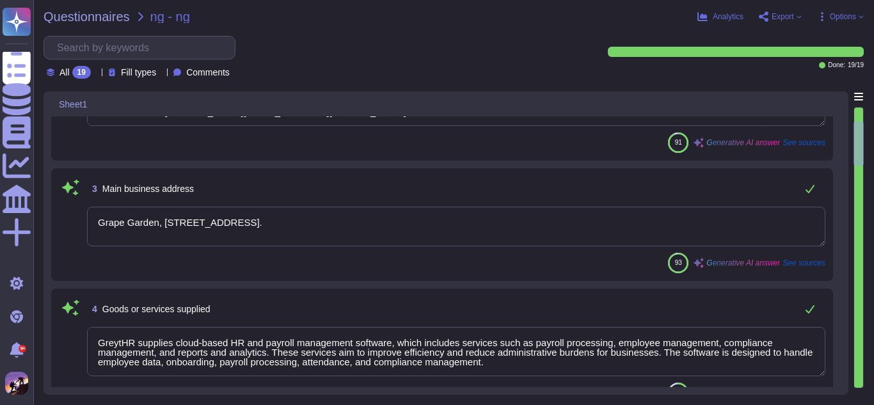
type textarea "GreytHR has approximately 700+ employees and has grown at an exponential rate w…"
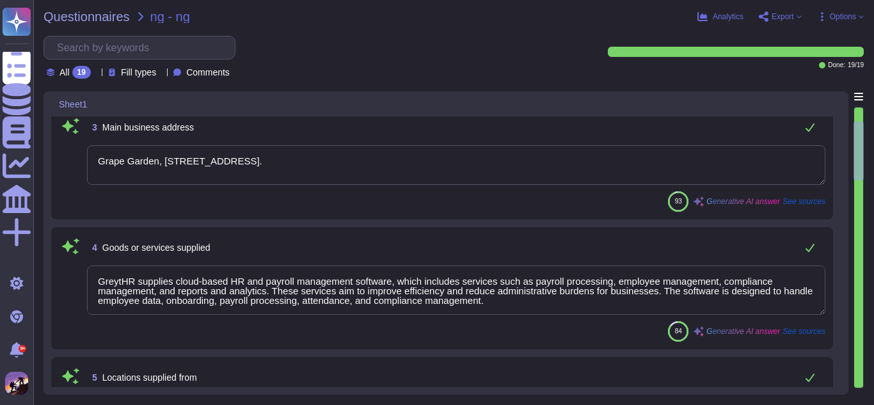
scroll to position [251, 0]
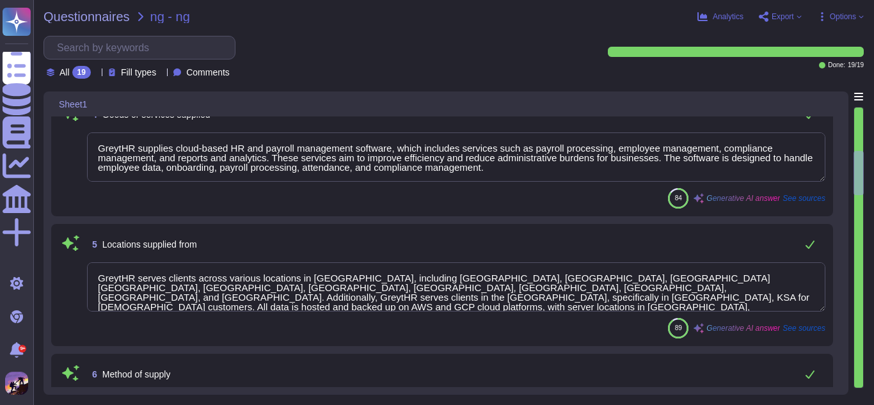
type textarea "We utilize AWS (Amazon Web Services) and GCP (Google Cloud Platform) as our thi…"
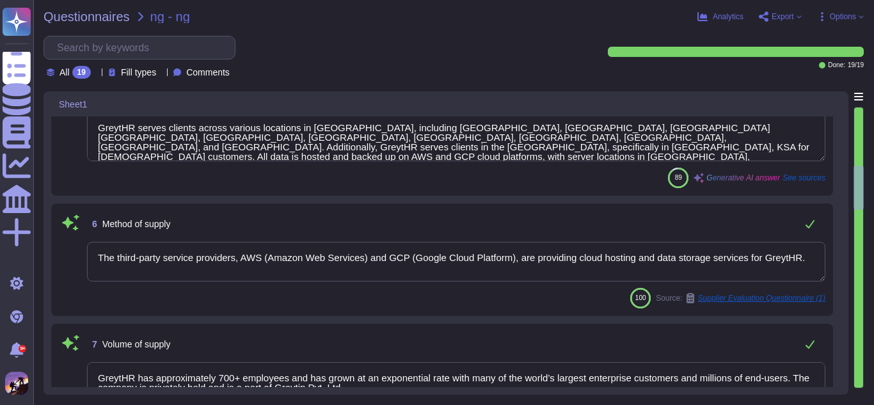
scroll to position [558, 0]
type textarea "We are an ISO 27001 certified and SOC 2 Type II audited organization, and we fo…"
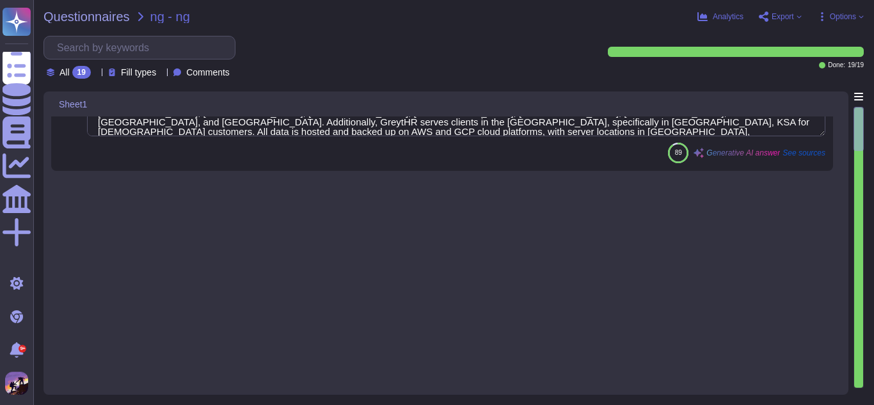
scroll to position [0, 0]
type textarea "Greytip Pvt. Ltd., commonly known as GreytHR."
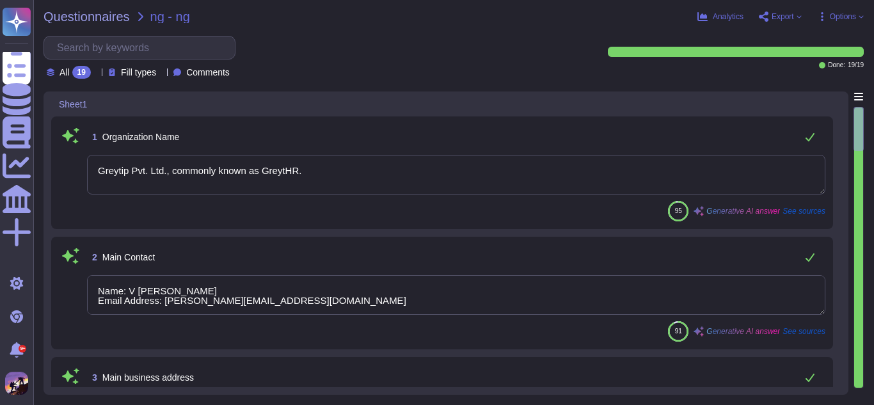
click at [408, 295] on textarea "Name: V [PERSON_NAME] Email Address: [PERSON_NAME][EMAIL_ADDRESS][DOMAIN_NAME]" at bounding box center [456, 295] width 738 height 40
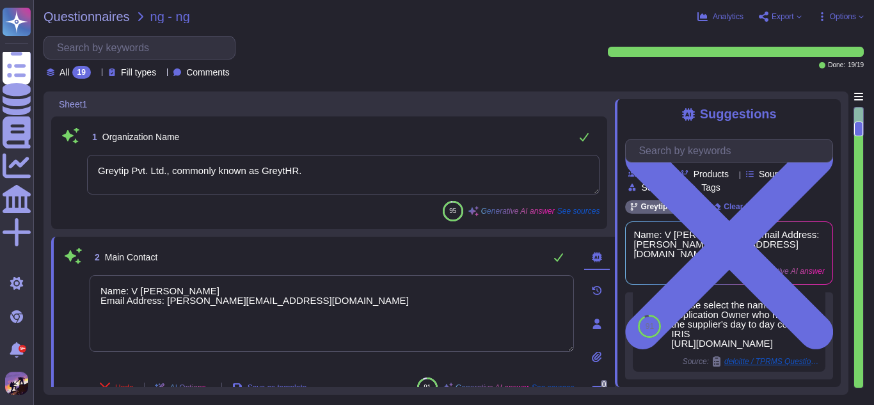
scroll to position [117, 0]
click at [398, 170] on textarea "Greytip Pvt. Ltd., commonly known as GreytHR." at bounding box center [343, 175] width 512 height 40
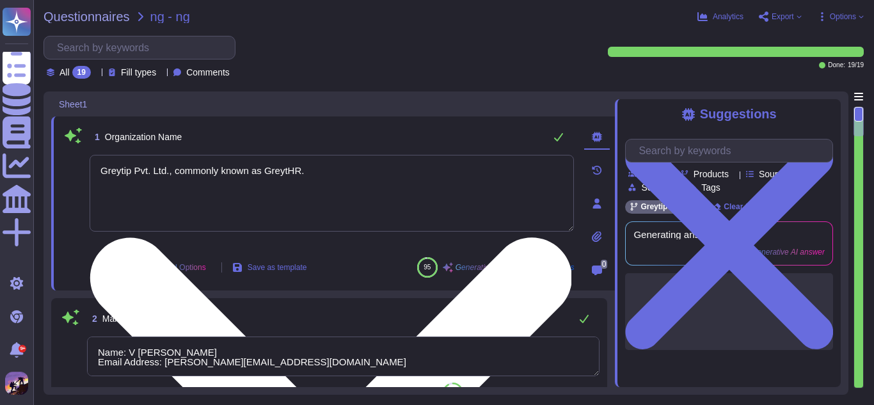
scroll to position [0, 0]
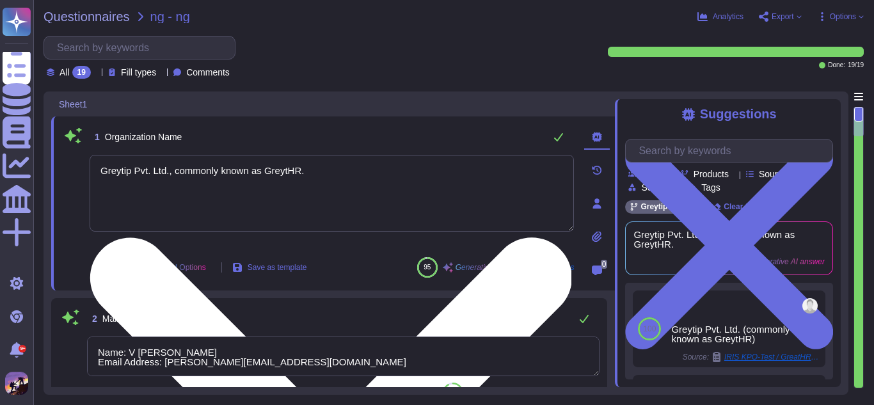
drag, startPoint x: 101, startPoint y: 171, endPoint x: 301, endPoint y: 173, distance: 200.2
click at [301, 173] on textarea "Greytip Pvt. Ltd., commonly known as GreytHR." at bounding box center [332, 193] width 484 height 77
drag, startPoint x: 100, startPoint y: 173, endPoint x: 302, endPoint y: 171, distance: 202.1
click at [302, 171] on textarea "Greytip Pvt. Ltd., commonly known as GreytHR." at bounding box center [332, 193] width 484 height 77
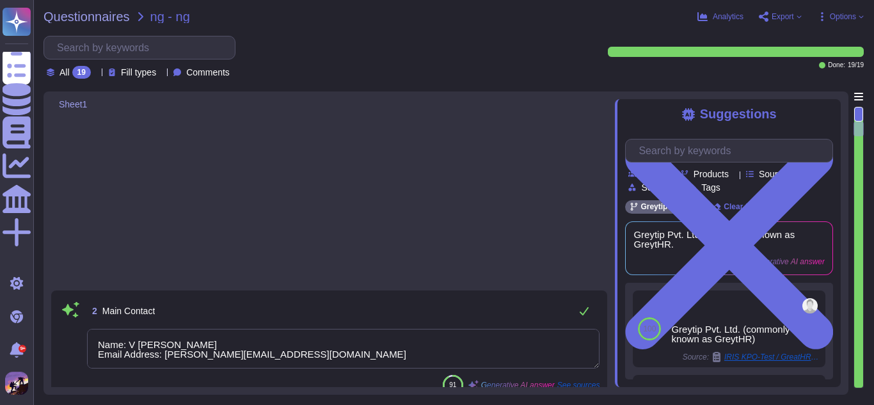
type textarea "The third-party service providers, AWS (Amazon Web Services) and GCP (Google Cl…"
type textarea "GreytHR has approximately 700+ employees and has grown at an exponential rate w…"
type textarea "We utilize AWS (Amazon Web Services) and GCP (Google Cloud Platform) as our thi…"
type textarea "We are an ISO 27001 certified and SOC 2 Type II audited organization, and we fo…"
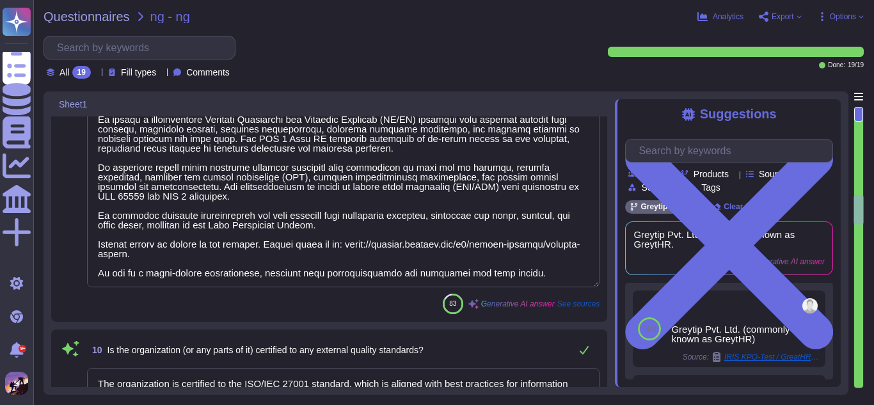
type textarea "The organization is certified to the ISO/IEC 27001 standard, which is aligned w…"
type textarea "Yes, we have a formal risk management process in place that includes identifyin…"
type textarea "Yes, we have an Information Security Management System (ISMS) in place that com…"
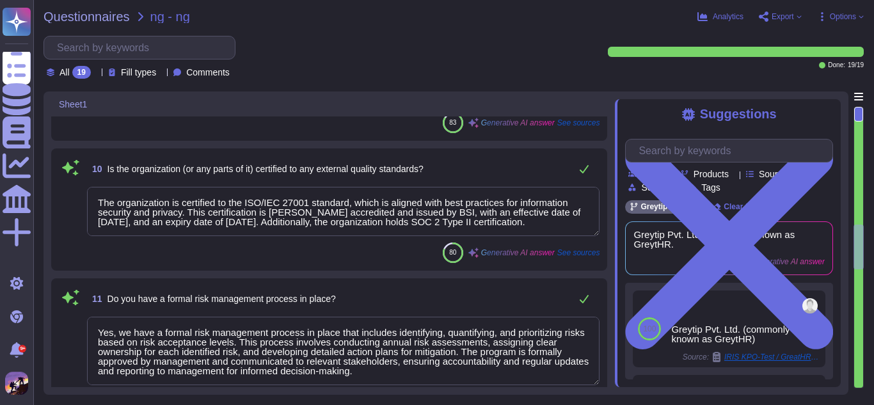
type textarea "Yes, we have documented information security plans and procedures, including th…"
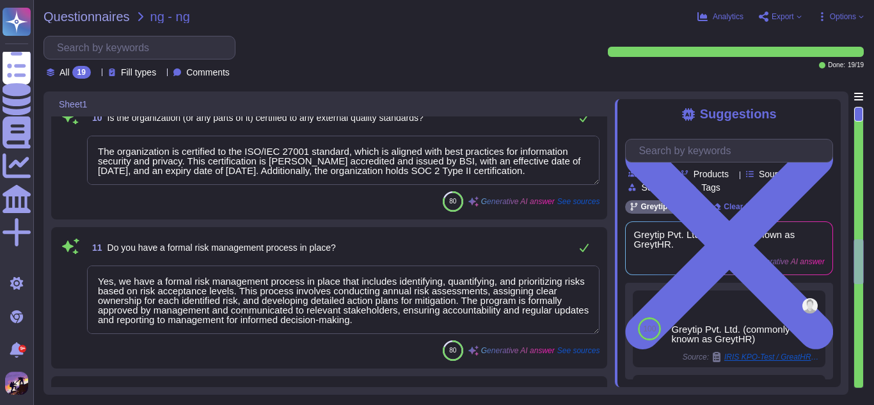
type textarea "Yes, we have a dedicated internal audit function that operates independently fr…"
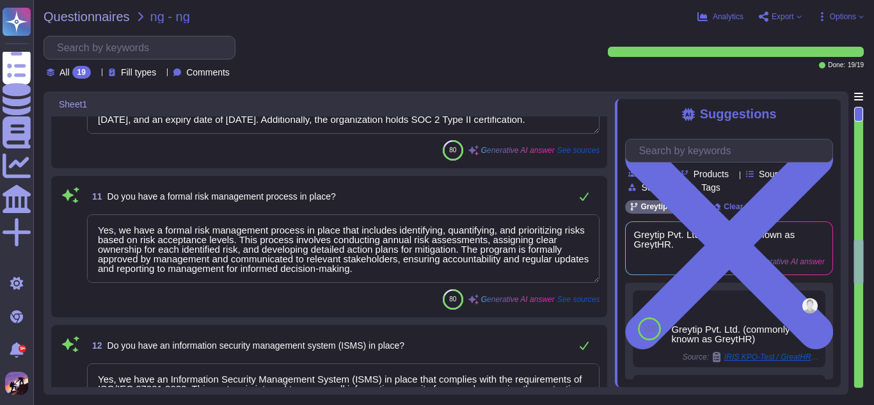
scroll to position [1394, 0]
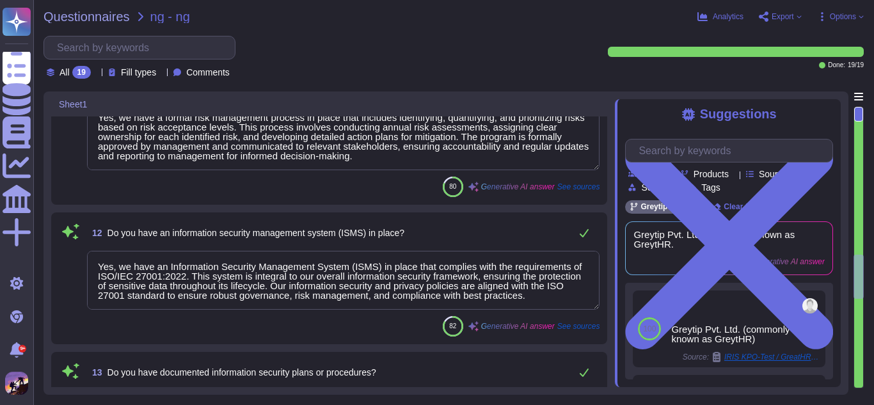
type textarea "Yes, we conduct comprehensive background verification for all employment candid…"
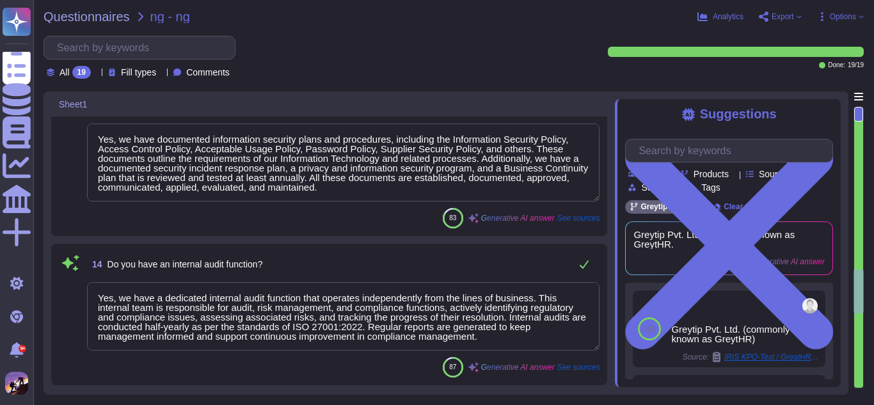
type textarea "Yes, we conduct ongoing risk assessments of our suppliers. This includes perfor…"
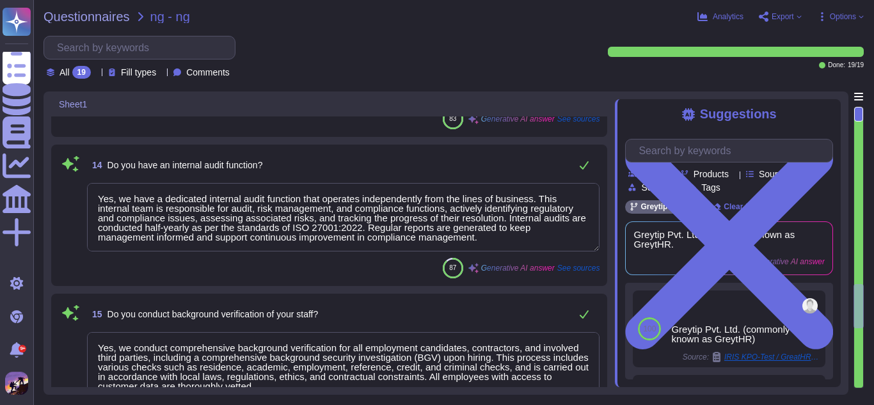
type textarea "Yes, we have a third-party risk management program that includes a dedicated In…"
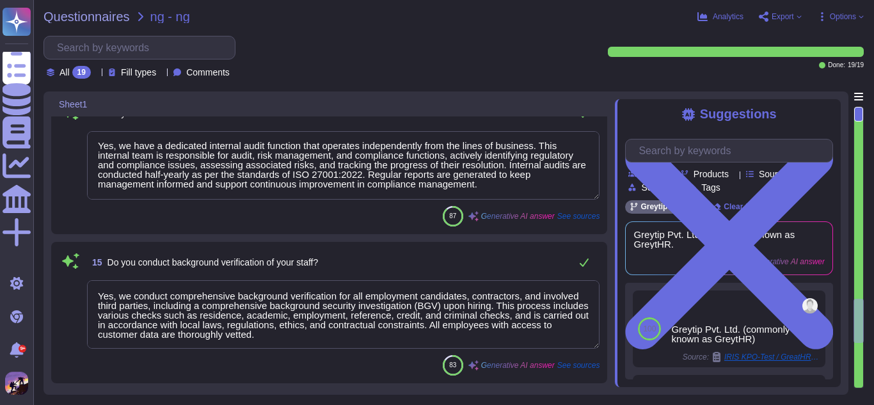
scroll to position [1918, 0]
type textarea "Lor, ip dolors ame consecte ad eli seddoeius’ temporincid utlabore etdolore mag…"
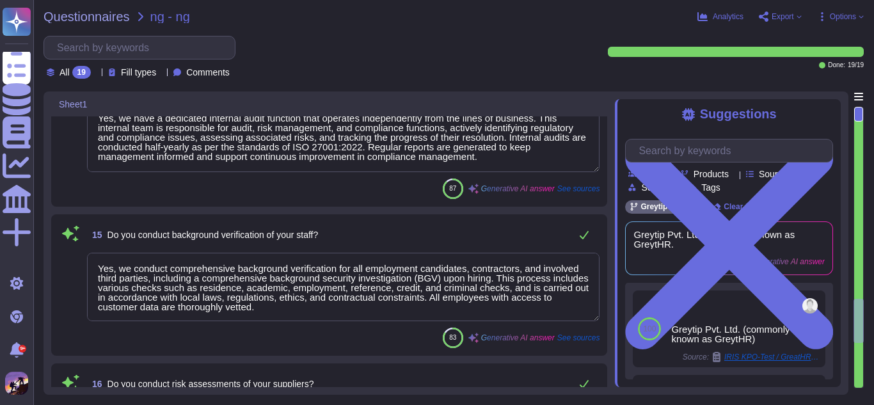
scroll to position [1, 0]
drag, startPoint x: 97, startPoint y: 269, endPoint x: 325, endPoint y: 310, distance: 231.2
click at [325, 310] on textarea "Yes, we conduct comprehensive background verification for all employment candid…" at bounding box center [343, 287] width 512 height 68
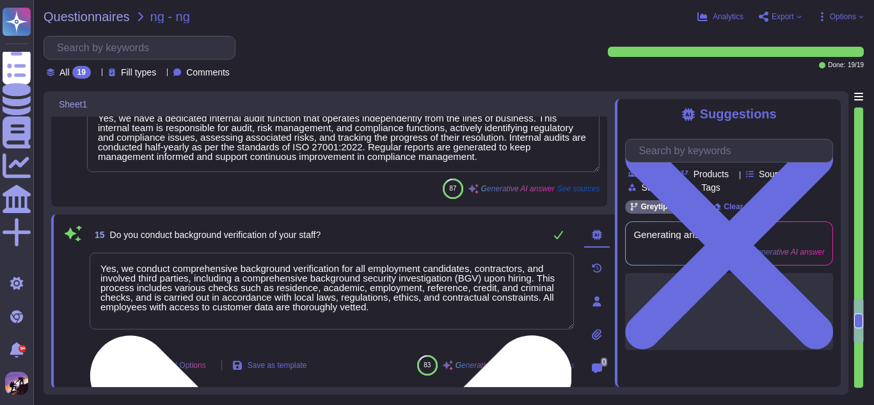
scroll to position [0, 0]
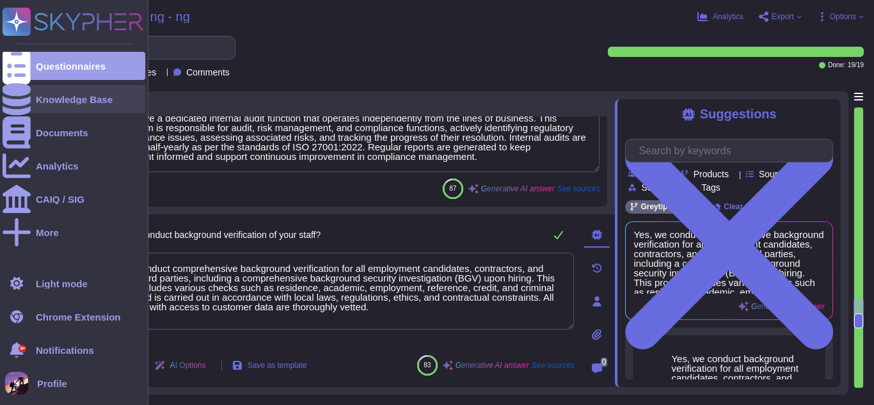
click at [30, 111] on div at bounding box center [17, 99] width 28 height 28
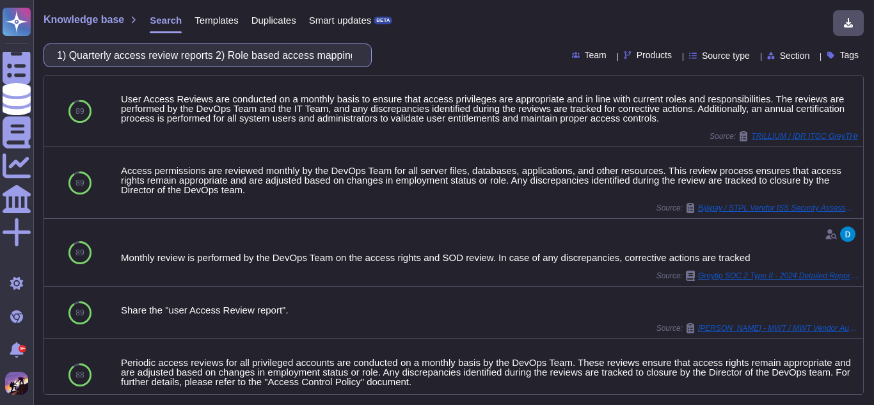
click at [320, 52] on input "1) Quarterly access review reports 2) Role based access mapping 3) Policy viola…" at bounding box center [205, 55] width 308 height 22
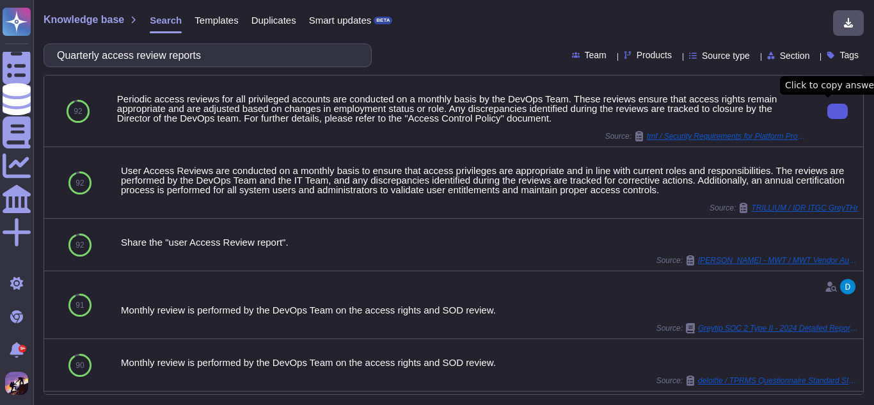
click at [839, 114] on button at bounding box center [837, 111] width 20 height 15
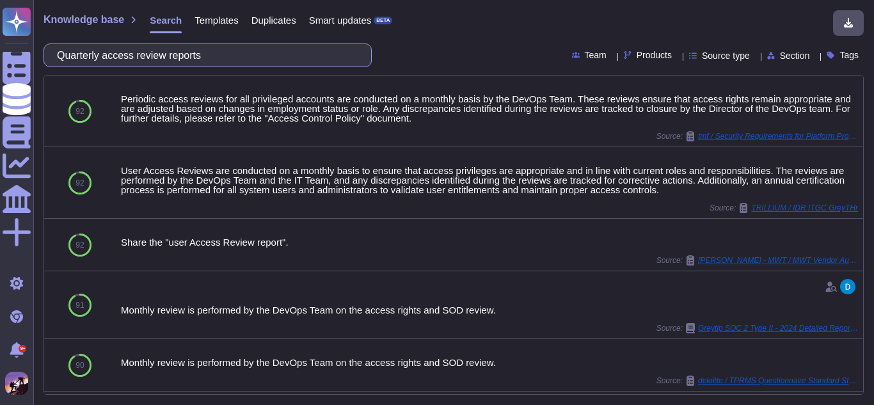
click at [324, 47] on input "Quarterly access review reports" at bounding box center [205, 55] width 308 height 22
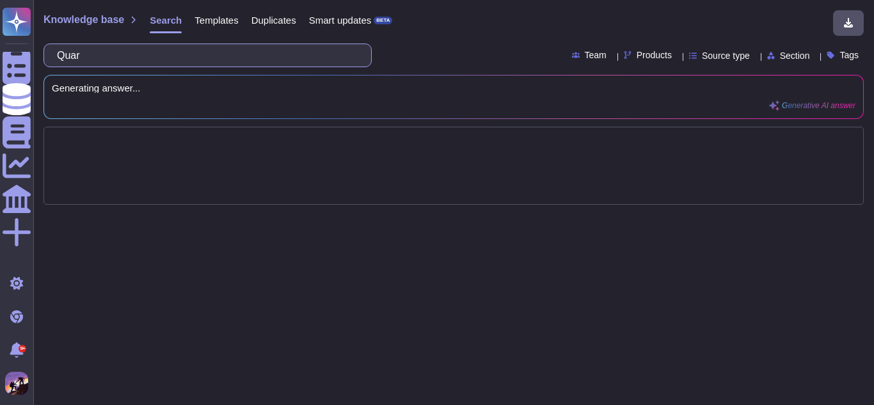
type input "Qu"
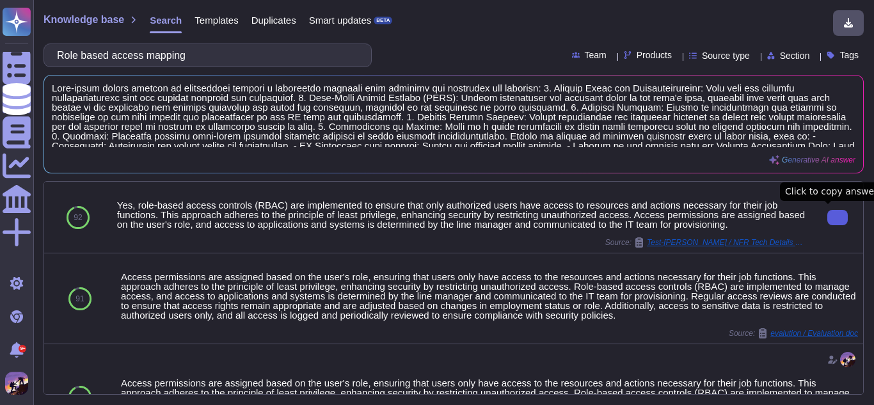
click at [837, 217] on icon at bounding box center [837, 217] width 0 height 0
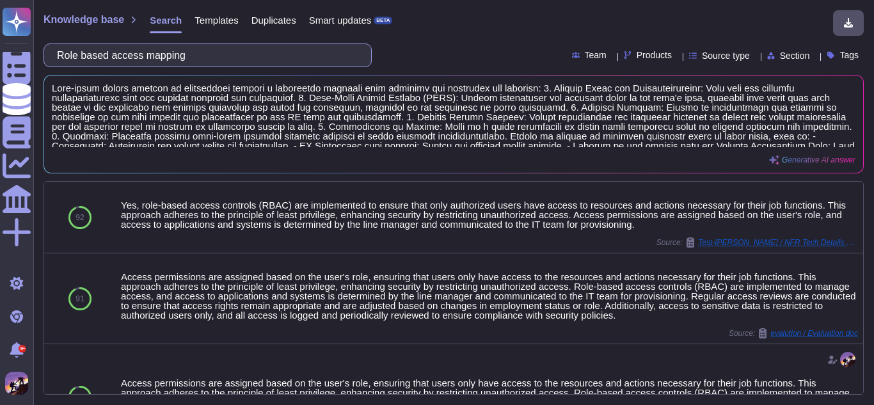
click at [221, 56] on input "Role based access mapping" at bounding box center [205, 55] width 308 height 22
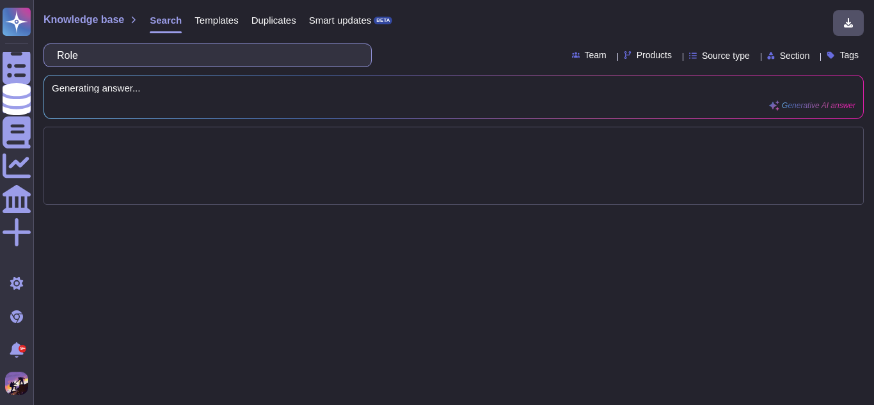
type input "Rol"
click at [77, 55] on input ") Policy violations or flagged activities" at bounding box center [205, 55] width 308 height 22
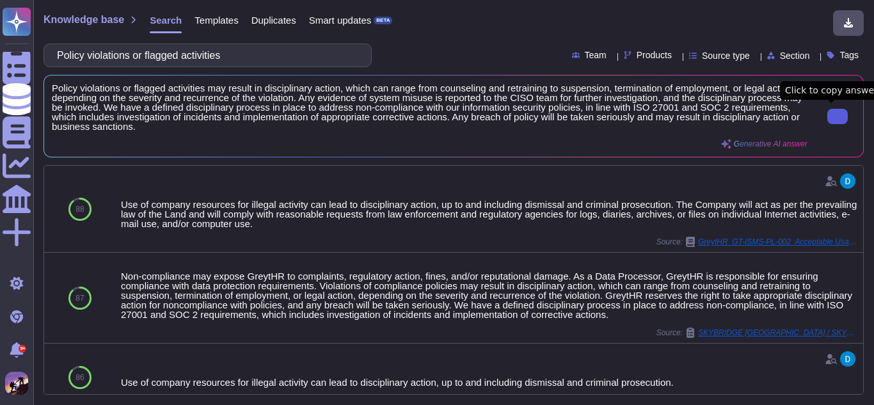
click at [827, 110] on button at bounding box center [837, 116] width 20 height 15
click at [244, 51] on input "Policy violations or flagged activities" at bounding box center [205, 55] width 308 height 22
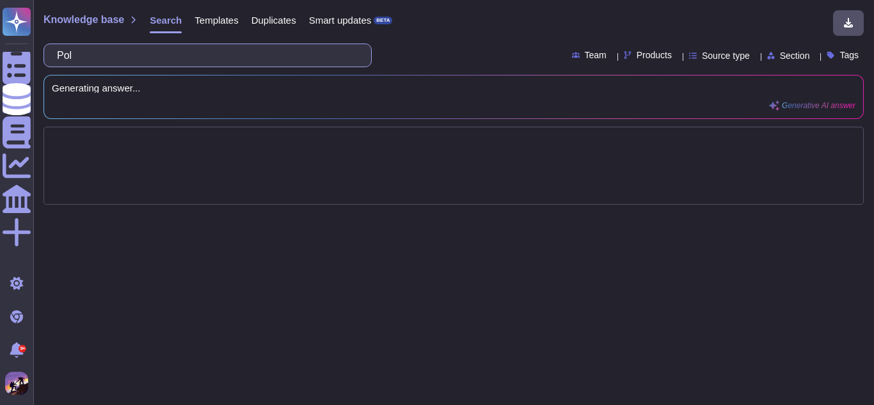
type input "Po"
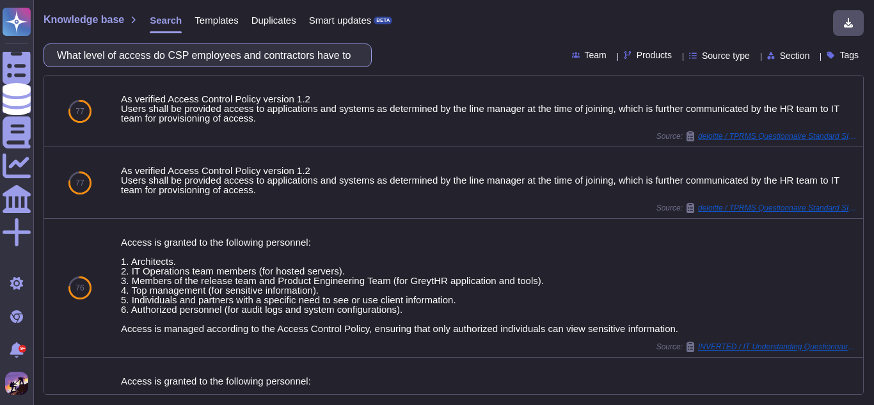
click at [333, 53] on input "What level of access do CSP employees and contractors have to NexGen systems in…" at bounding box center [205, 55] width 308 height 22
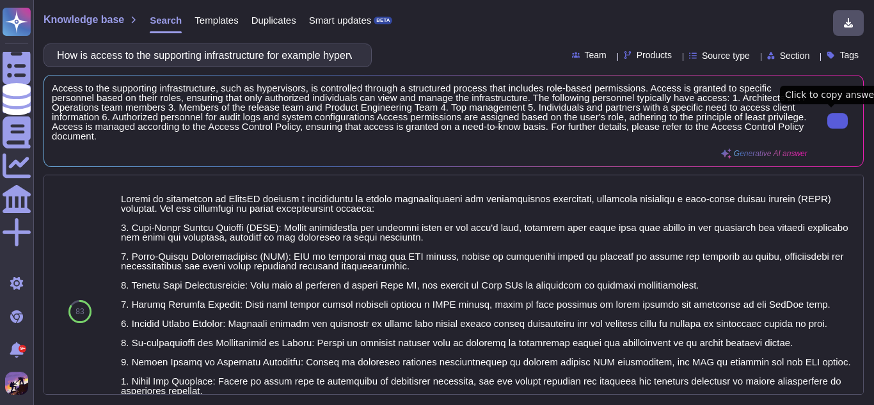
click at [827, 123] on button at bounding box center [837, 120] width 20 height 15
click at [316, 63] on input "How is access to the supporting infrastructure for example hypervisors controll…" at bounding box center [205, 55] width 308 height 22
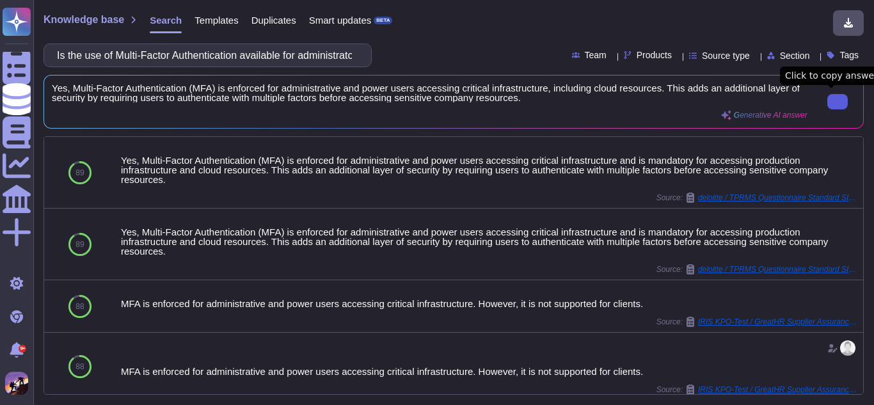
click at [269, 58] on input "Is the use of Multi-Factor Authentication available for administrator access to…" at bounding box center [205, 55] width 308 height 22
